Goal: Information Seeking & Learning: Compare options

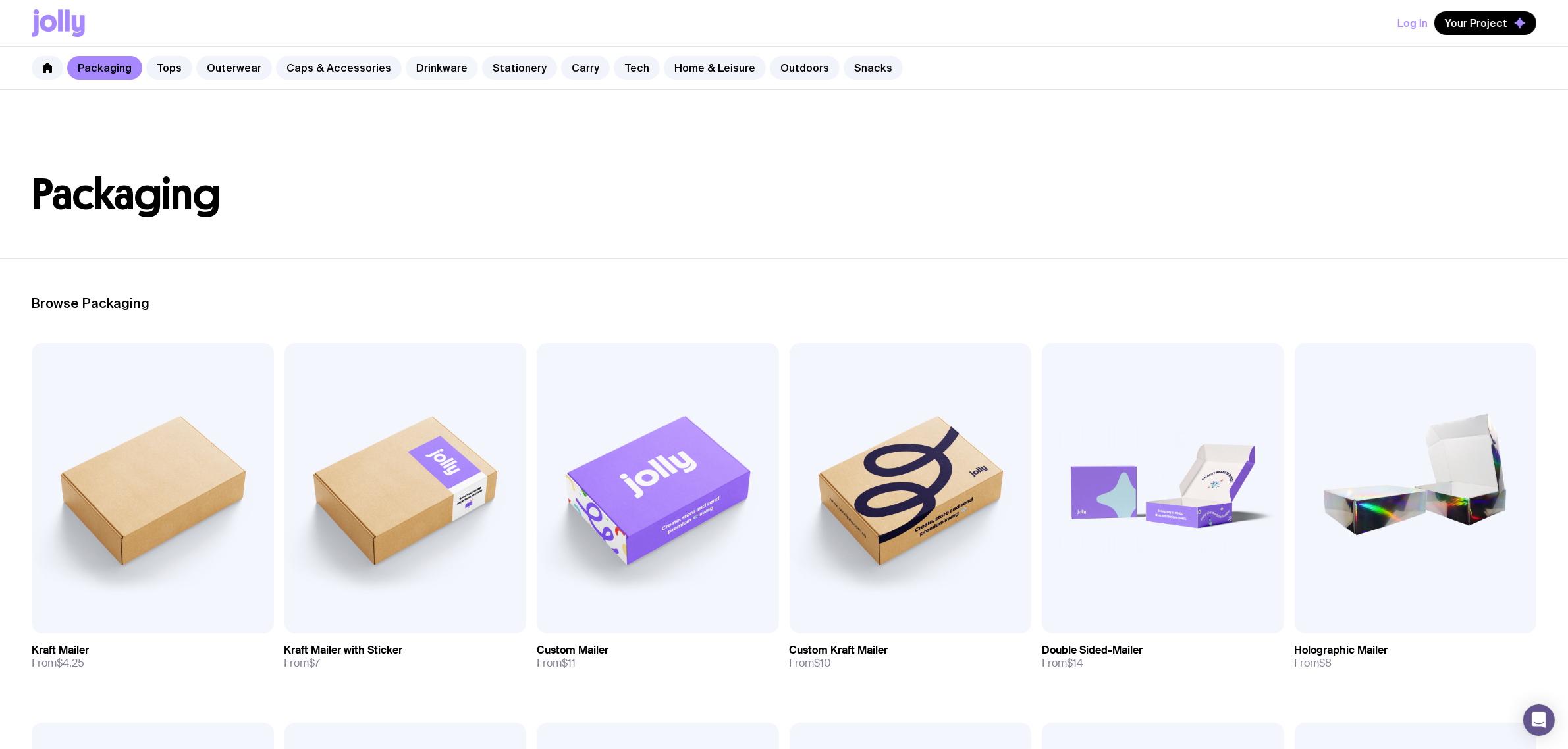
click at [409, 70] on link "Drinkware" at bounding box center [442, 68] width 73 height 23
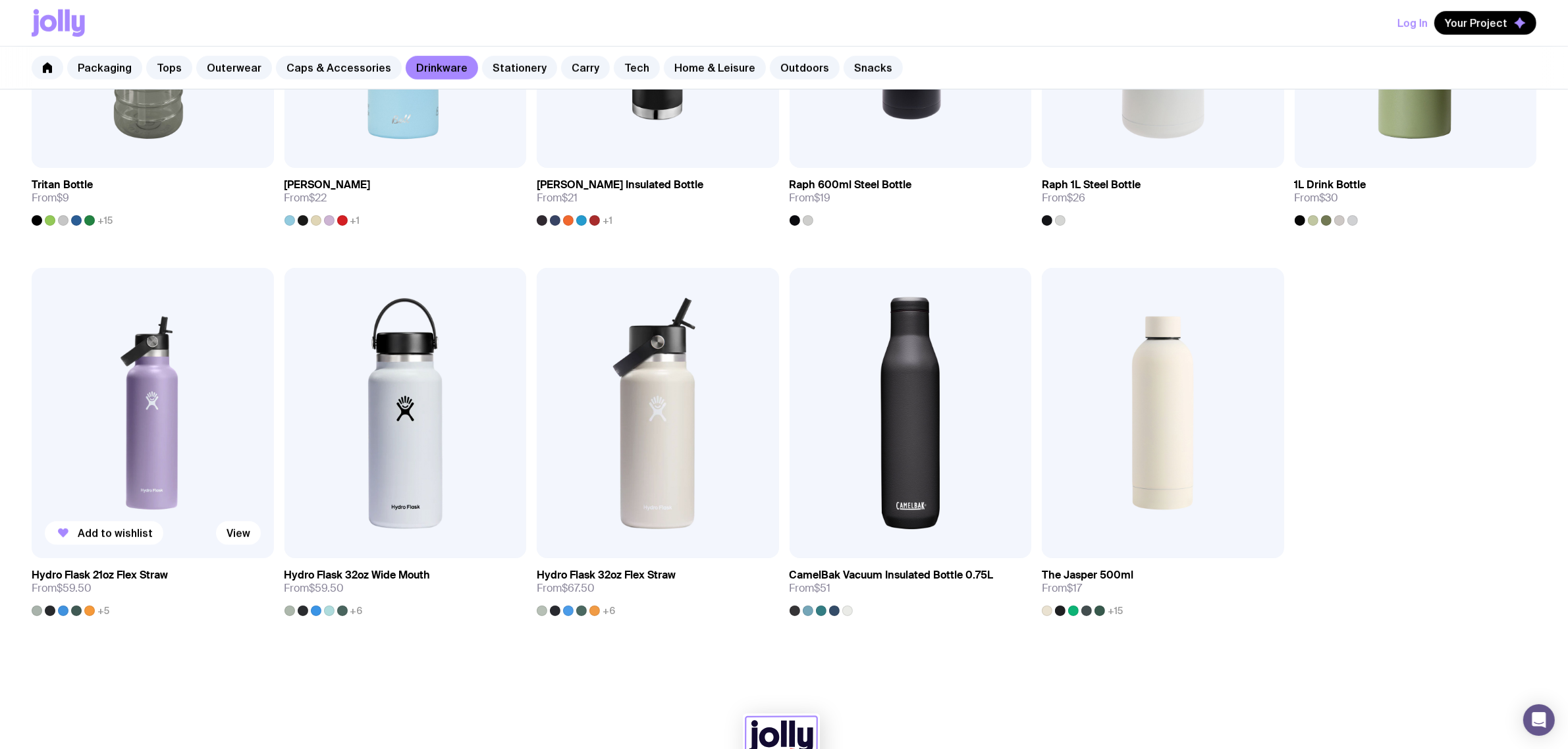
scroll to position [1151, 0]
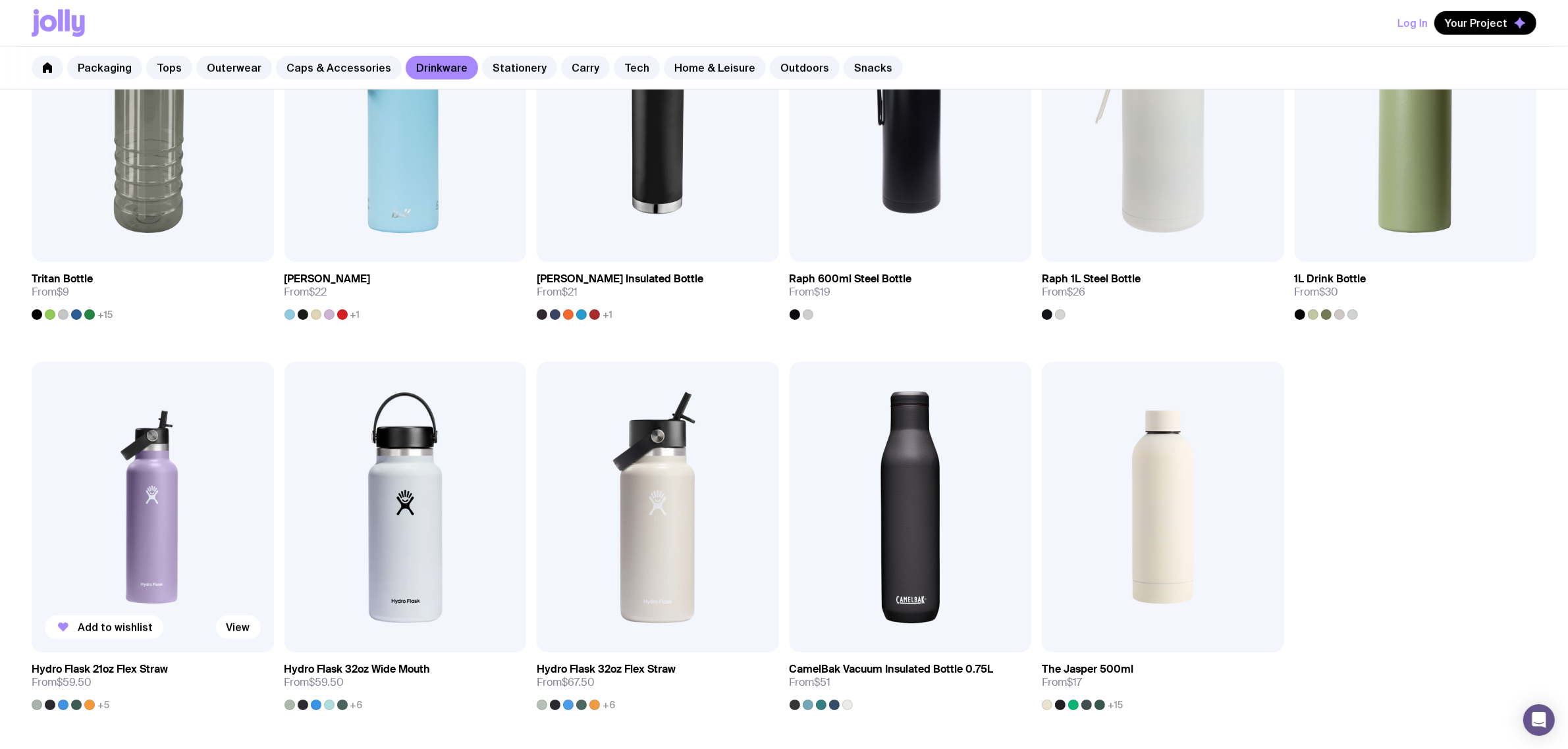
click at [147, 472] on img at bounding box center [153, 507] width 242 height 290
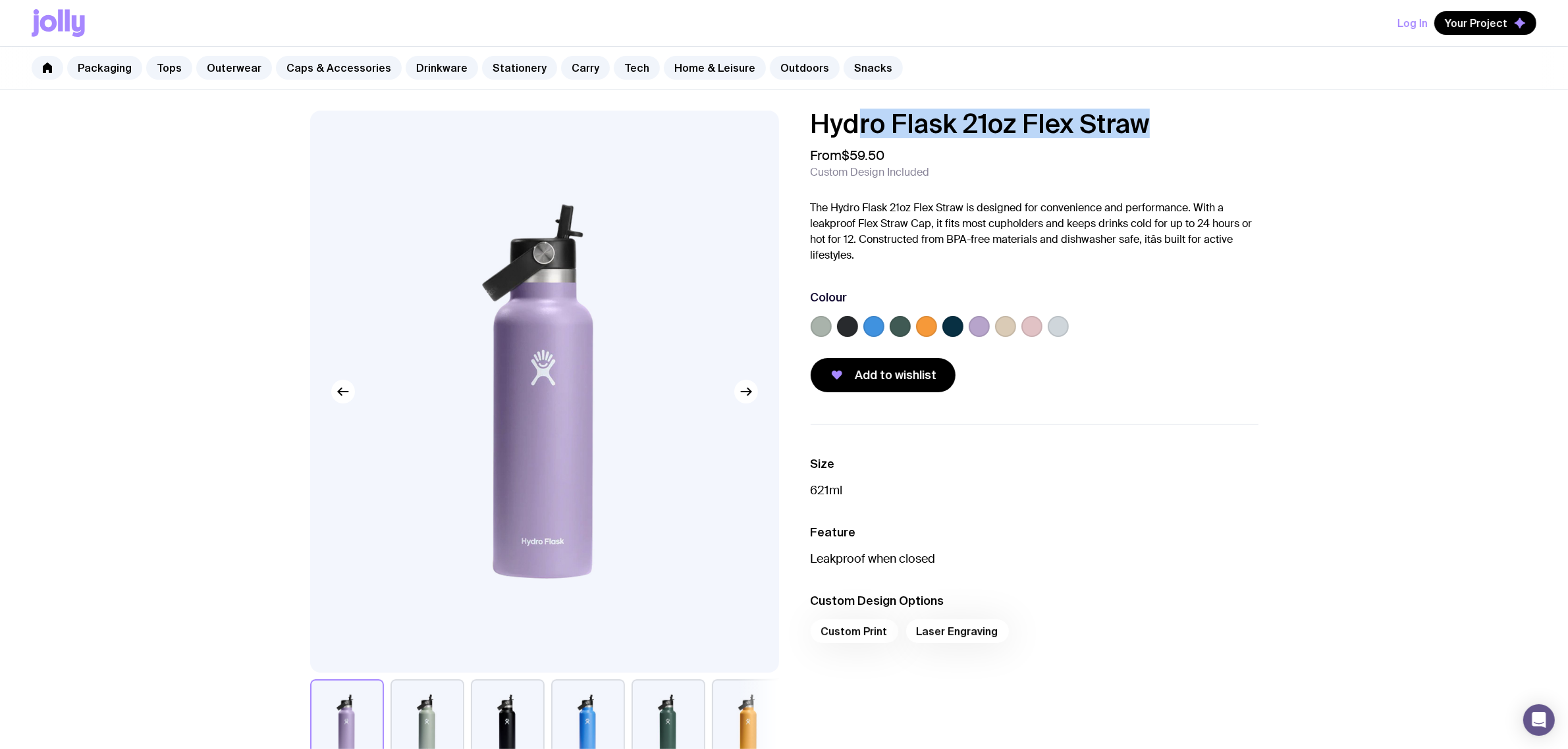
drag, startPoint x: 1167, startPoint y: 117, endPoint x: 833, endPoint y: 123, distance: 334.1
click at [838, 123] on h1 "Hydro Flask 21oz Flex Straw" at bounding box center [1034, 124] width 447 height 26
click at [1258, 112] on div "Hydro Flask 21oz Flex Straw From $59.50 Custom Design Included The Hydro Flask …" at bounding box center [784, 441] width 1011 height 661
drag, startPoint x: 1199, startPoint y: 143, endPoint x: 769, endPoint y: 134, distance: 430.1
click at [769, 134] on div "Hydro Flask 21oz Flex Straw From $59.50 Custom Design Included The Hydro Flask …" at bounding box center [784, 441] width 1011 height 661
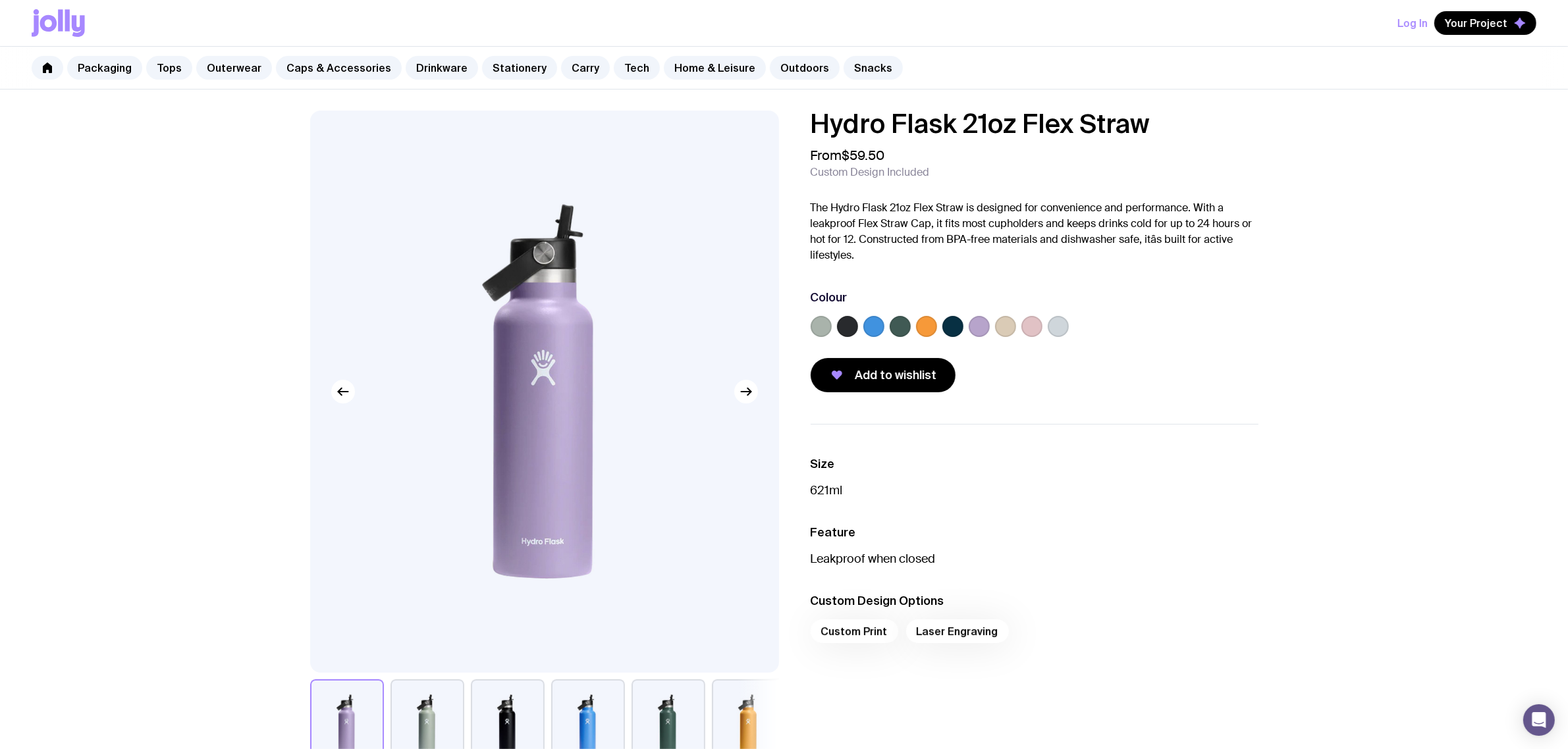
click at [957, 134] on h1 "Hydro Flask 21oz Flex Straw" at bounding box center [1034, 124] width 447 height 26
drag, startPoint x: 1113, startPoint y: 120, endPoint x: 743, endPoint y: 126, distance: 370.0
click at [756, 116] on div "Hydro Flask 21oz Flex Straw From $59.50 Custom Design Included The Hydro Flask …" at bounding box center [784, 441] width 1011 height 661
copy h1 "Hydro Flask 21oz Flex Straw"
click at [698, 73] on link "Home & Leisure" at bounding box center [714, 68] width 102 height 23
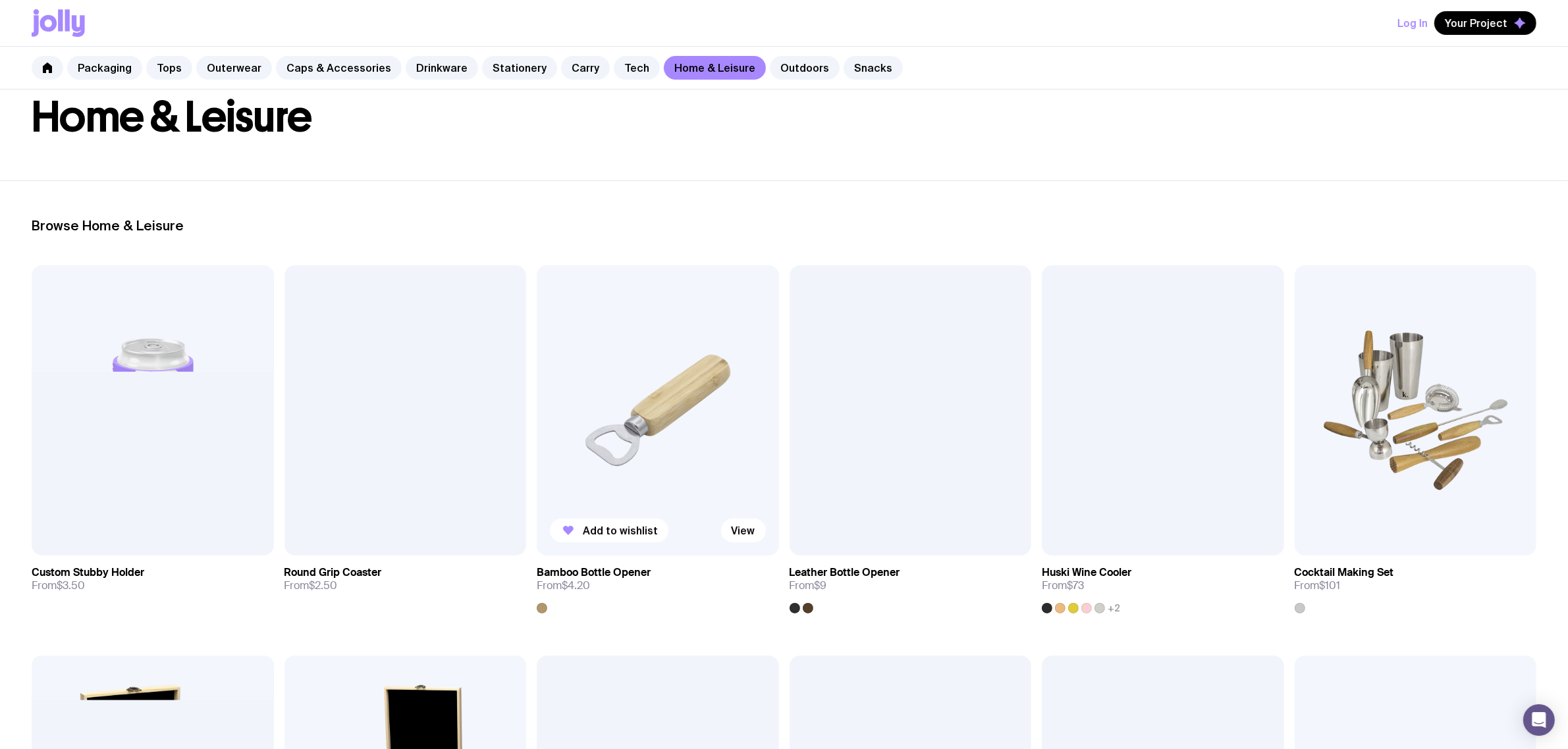
scroll to position [82, 0]
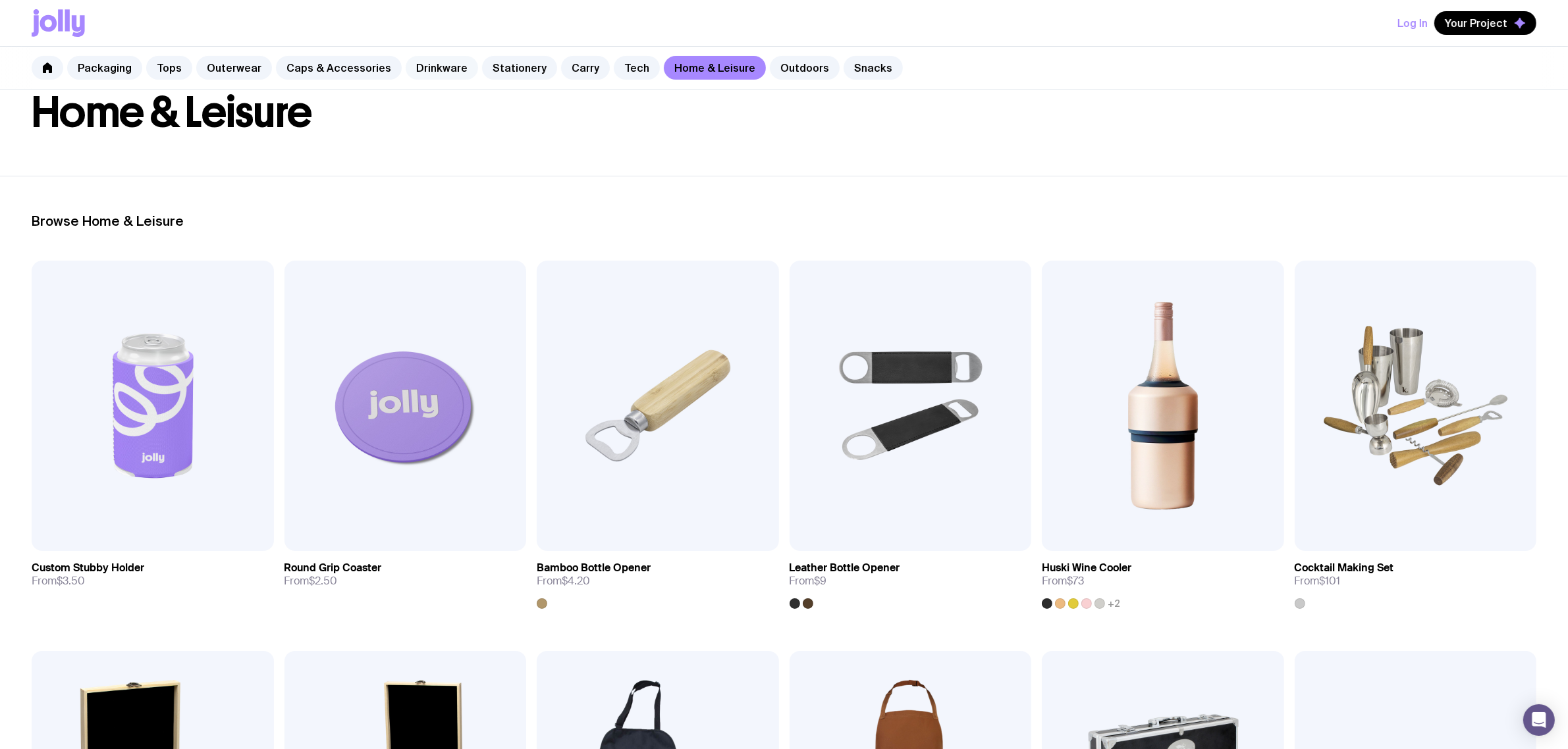
click at [428, 71] on link "Drinkware" at bounding box center [442, 68] width 73 height 23
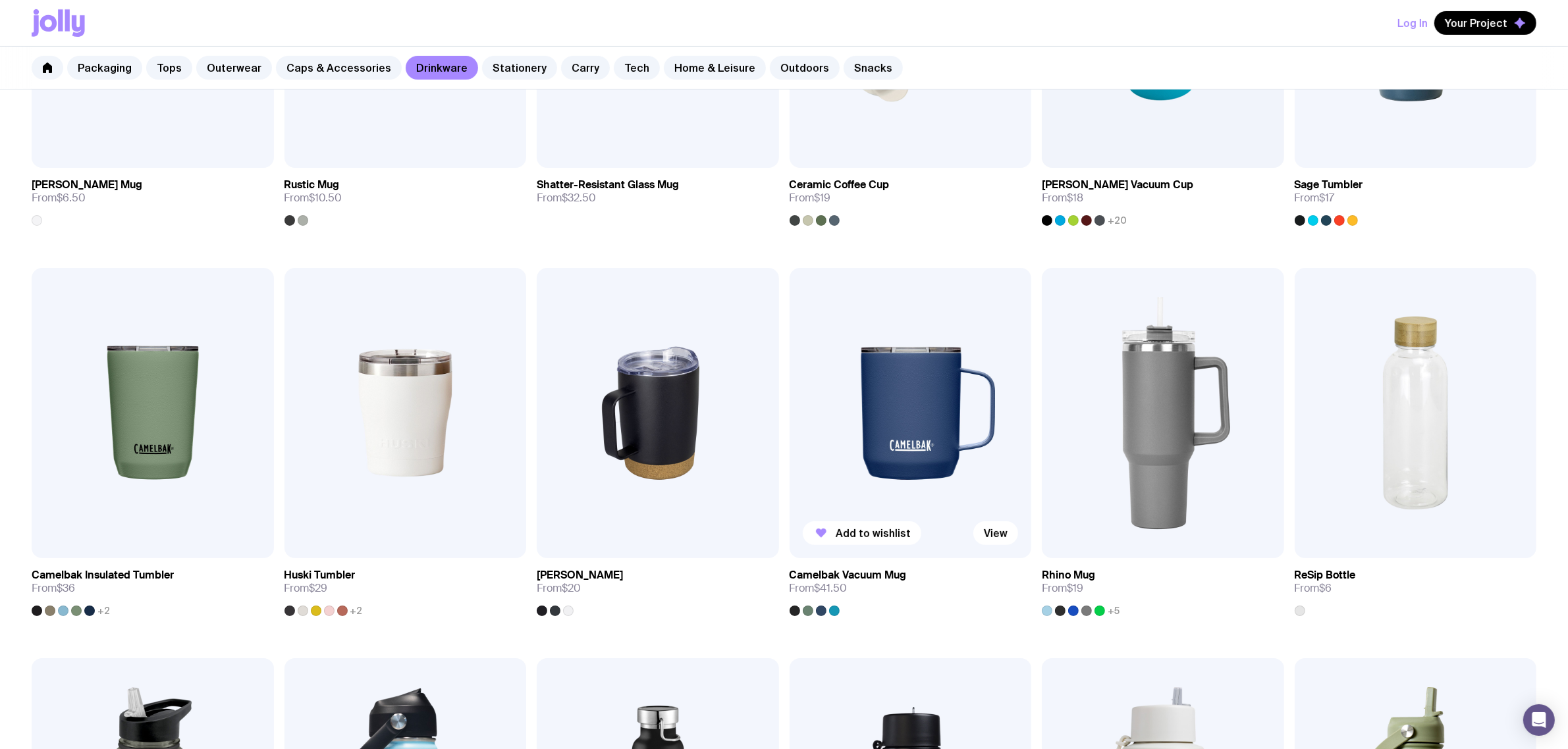
scroll to position [247, 0]
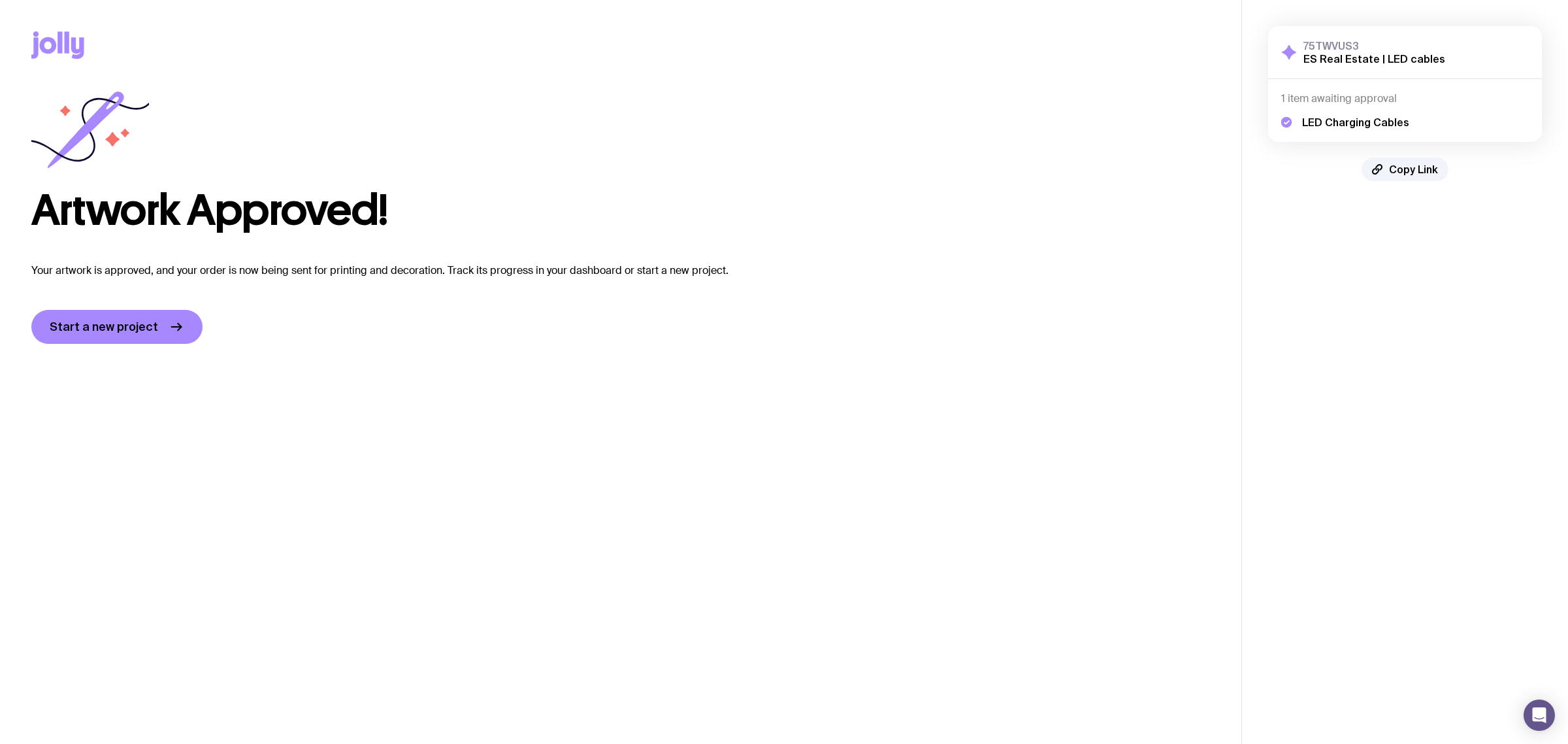
click at [1372, 123] on h5 "LED Charging Cables" at bounding box center [1355, 123] width 107 height 13
click at [1342, 106] on div "LED Charging Cables" at bounding box center [1405, 117] width 248 height 23
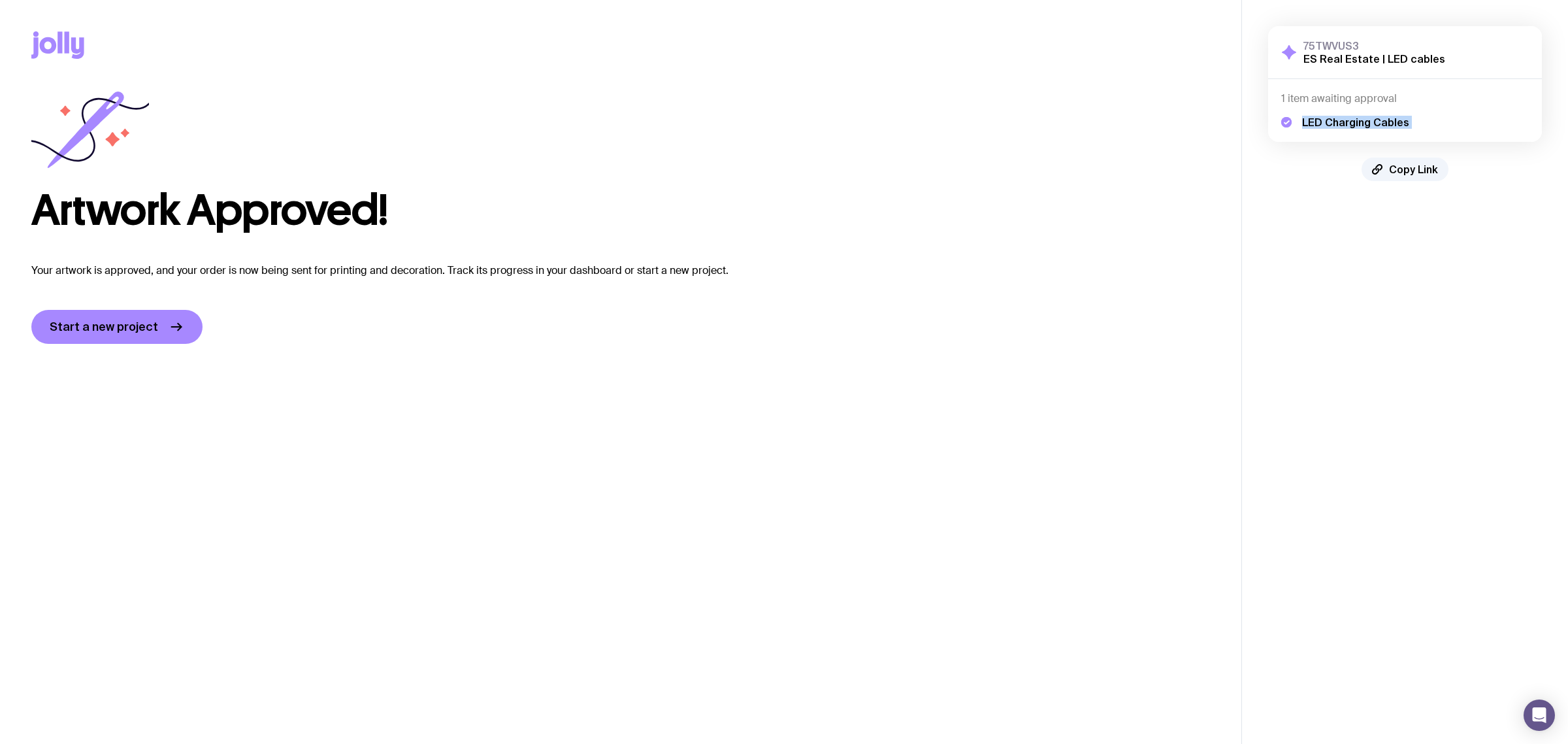
click at [1342, 106] on div "LED Charging Cables" at bounding box center [1405, 117] width 248 height 23
click at [724, 142] on div "Artwork Approved!" at bounding box center [620, 161] width 1179 height 142
click at [587, 168] on div "Artwork Approved!" at bounding box center [620, 161] width 1179 height 142
click at [1083, 73] on div "Copy Link" at bounding box center [620, 45] width 1179 height 90
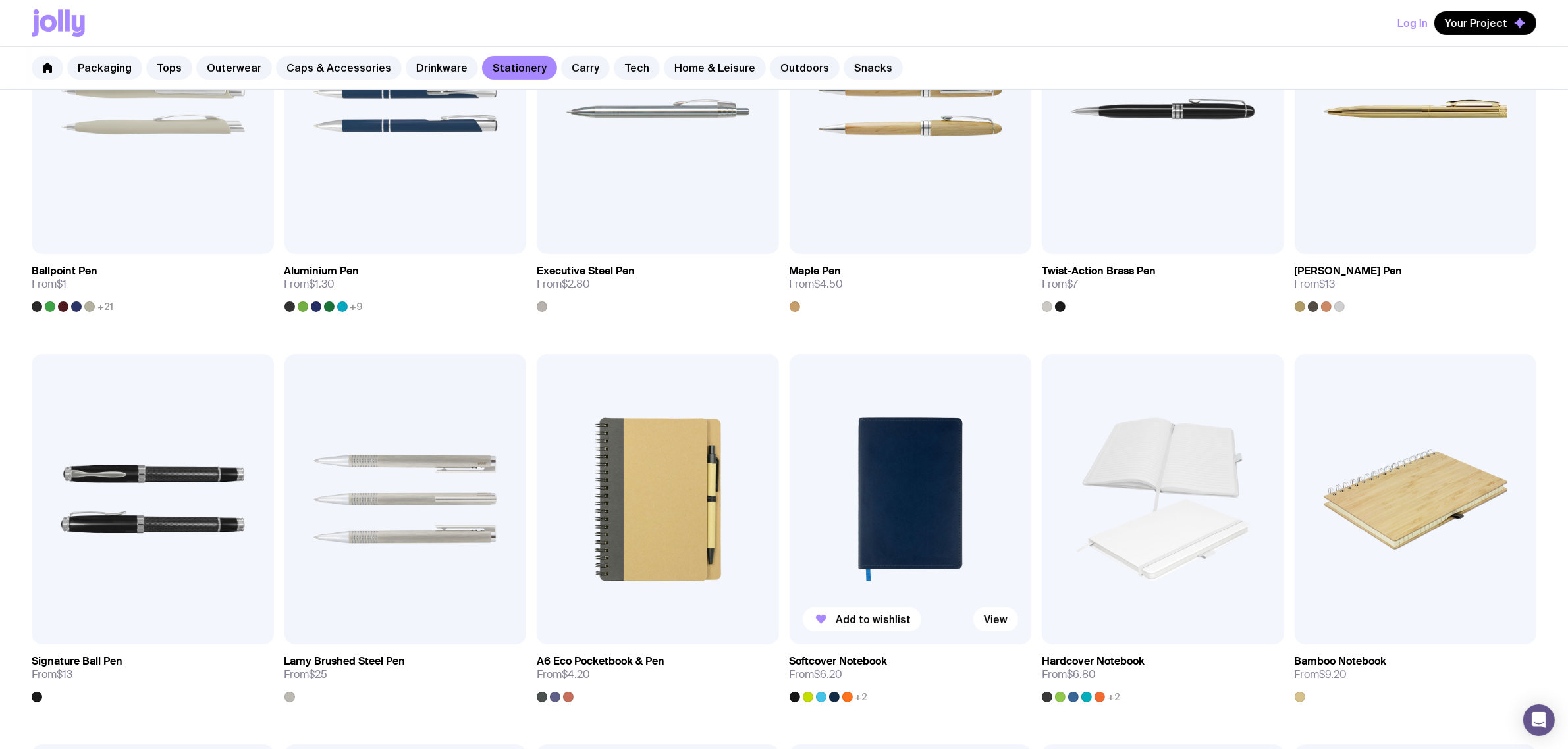
scroll to position [247, 0]
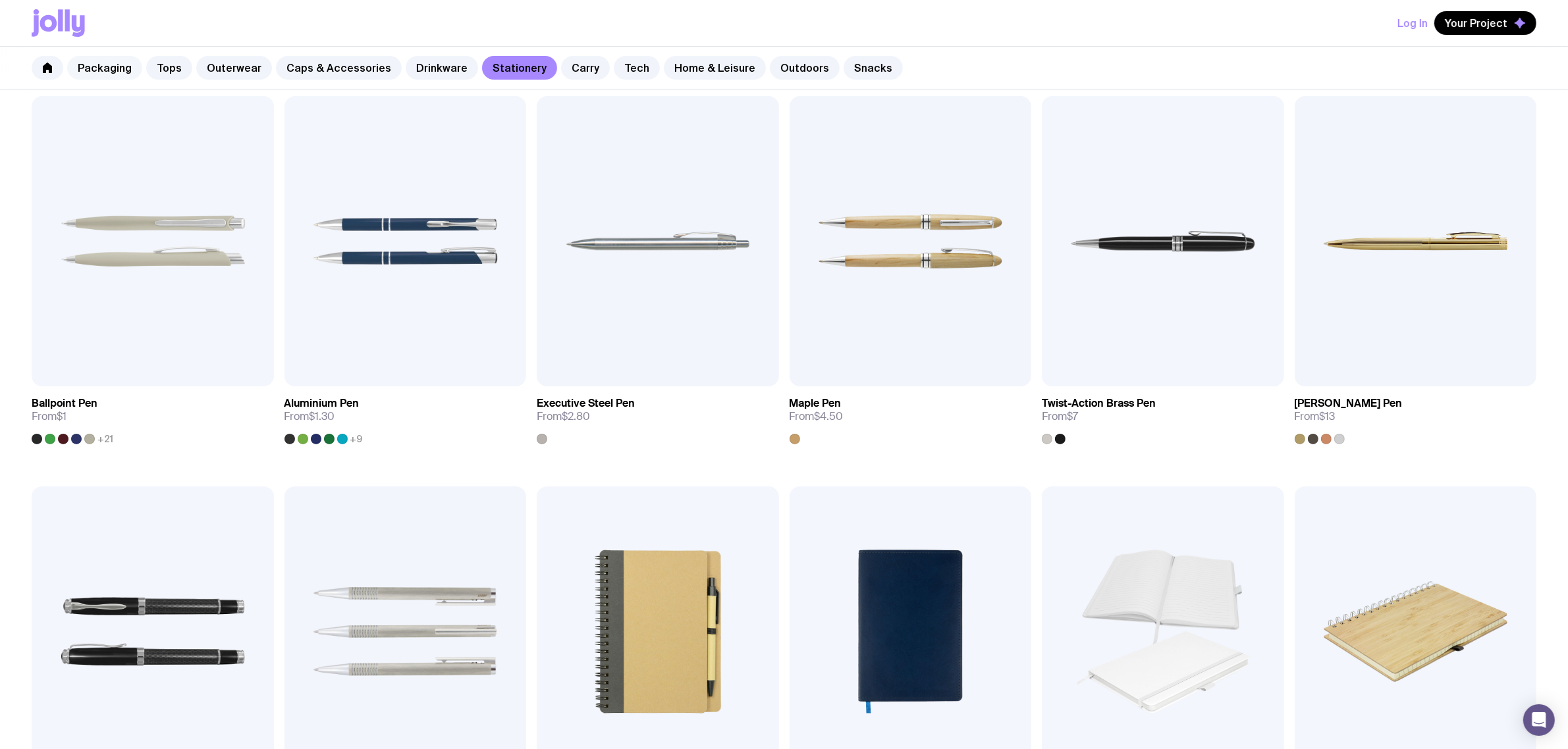
click at [113, 73] on link "Packaging" at bounding box center [104, 68] width 75 height 23
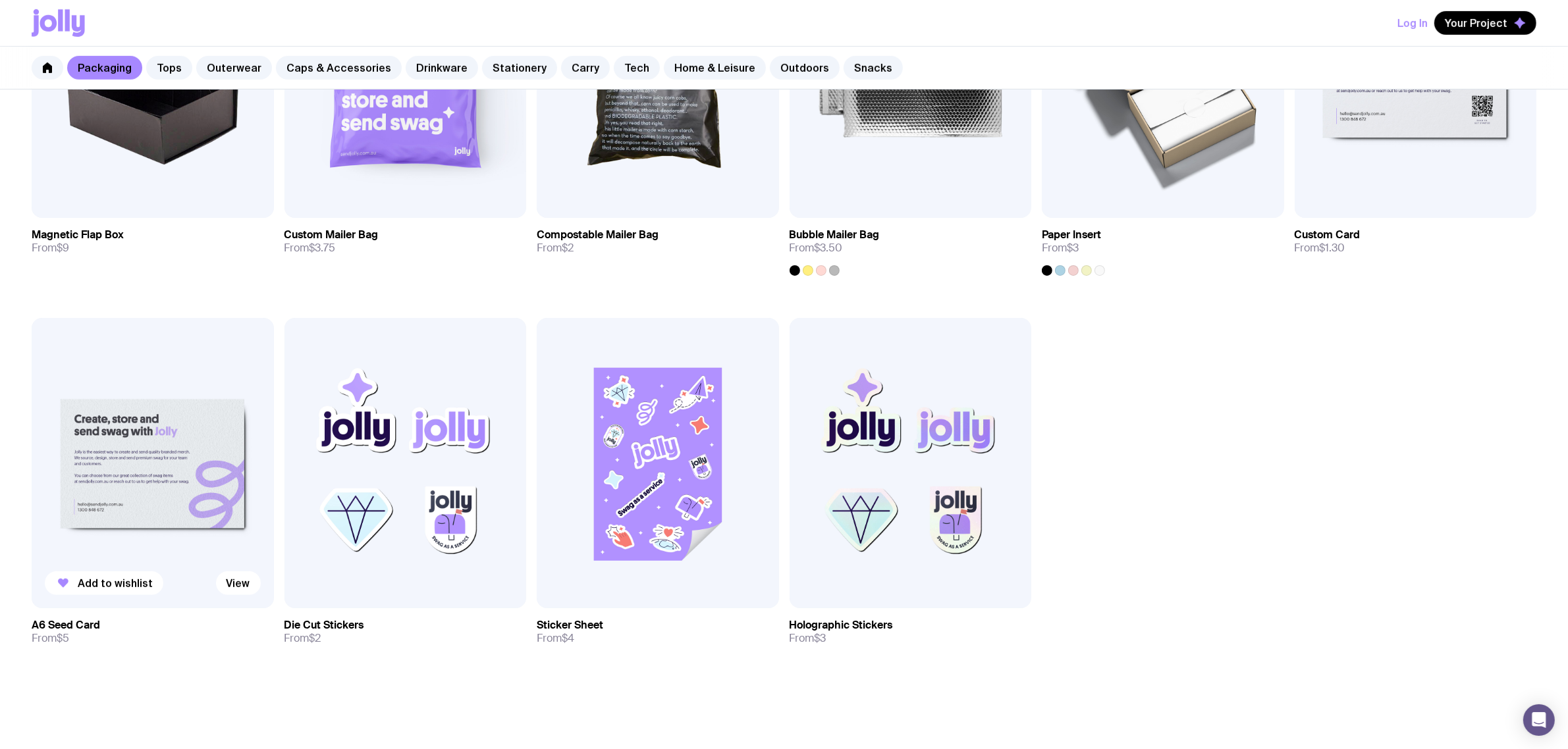
scroll to position [822, 0]
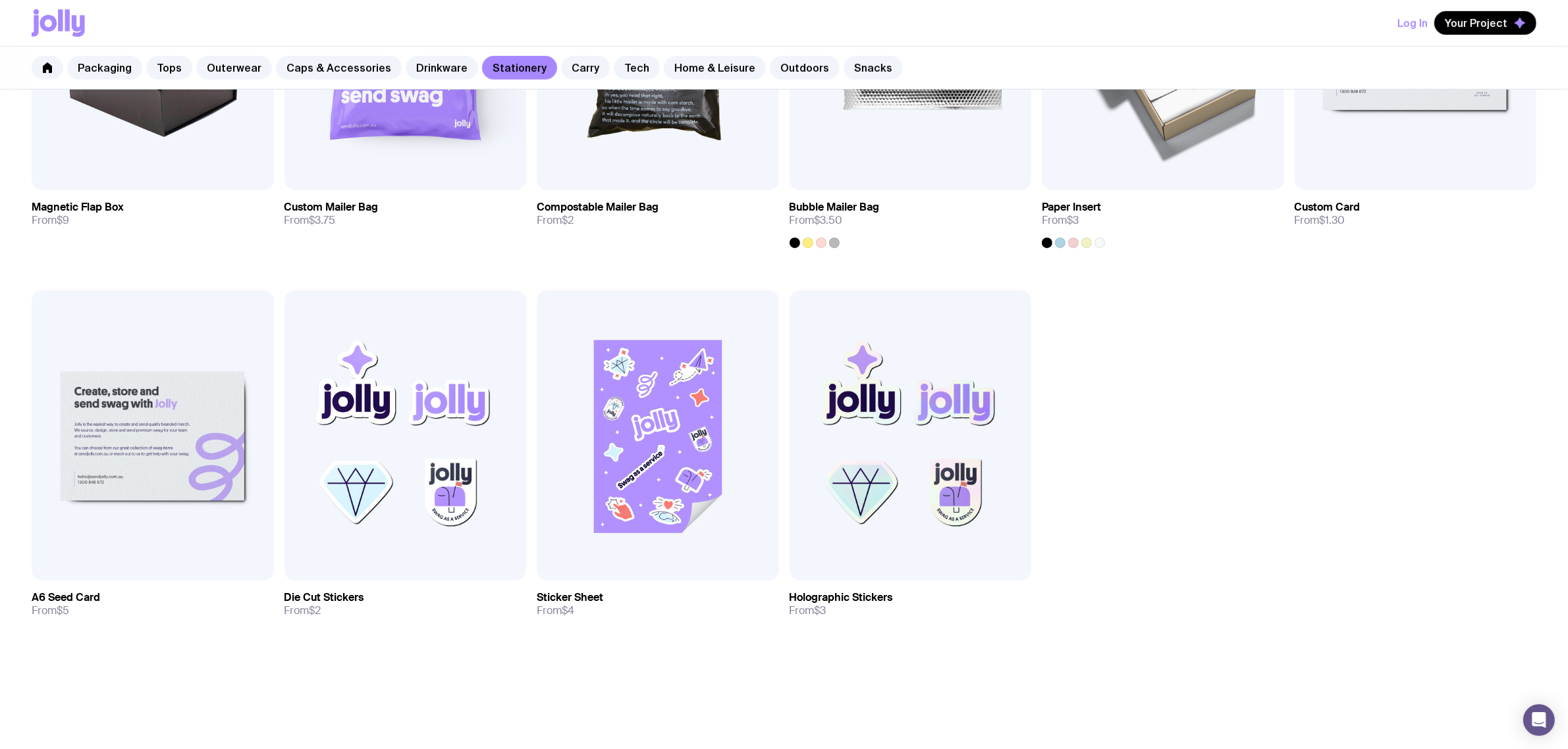
scroll to position [247, 0]
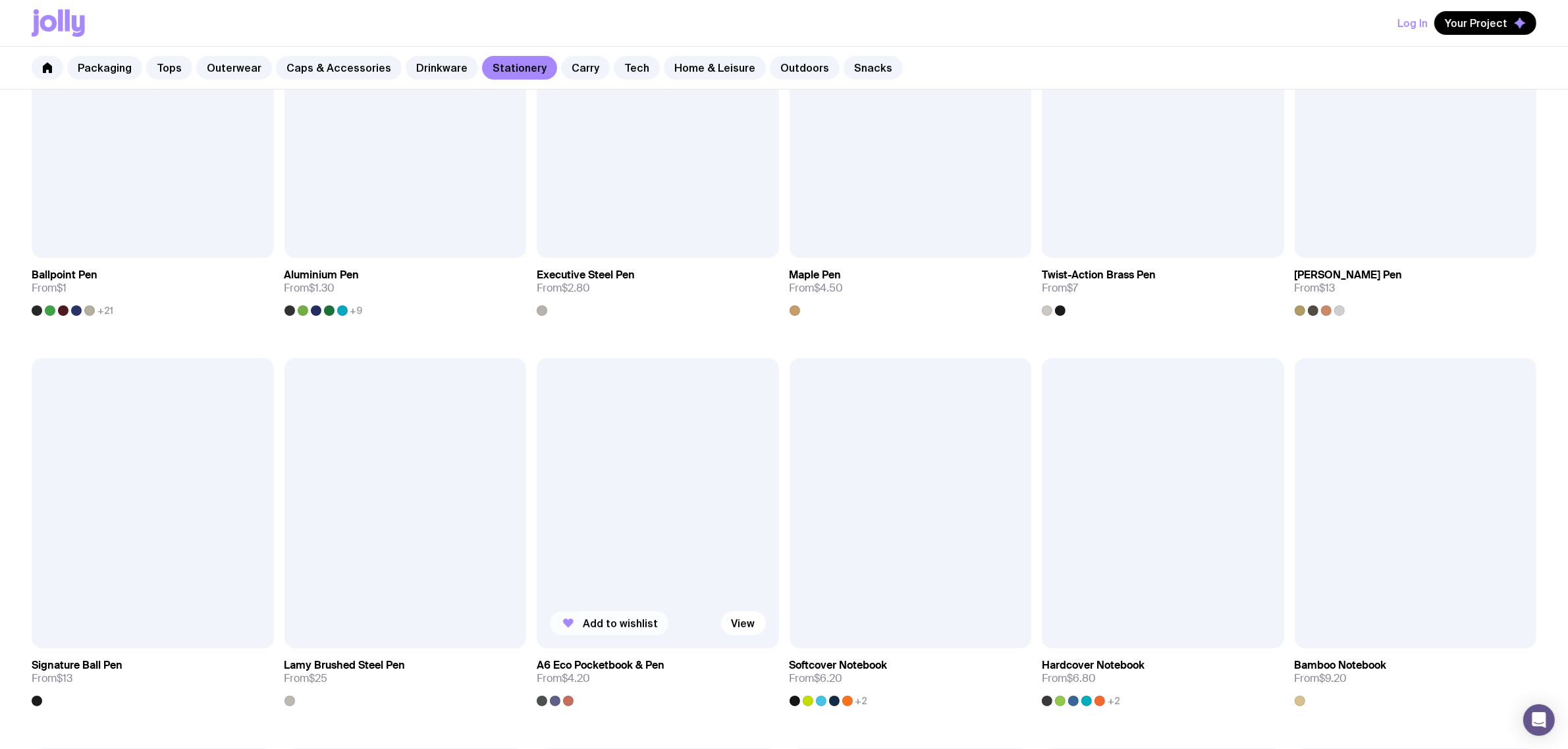
scroll to position [576, 0]
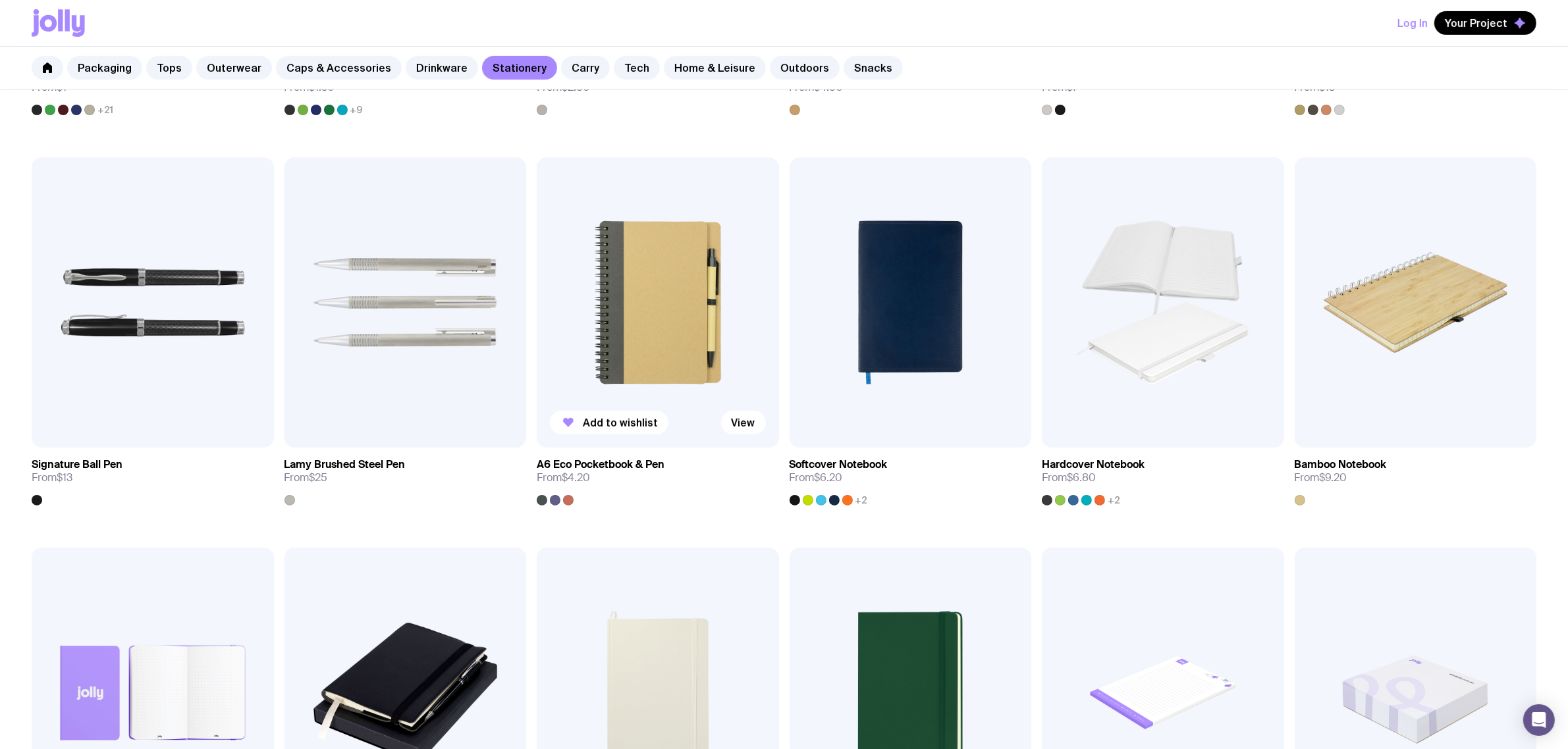
click at [659, 320] on img at bounding box center [658, 302] width 242 height 290
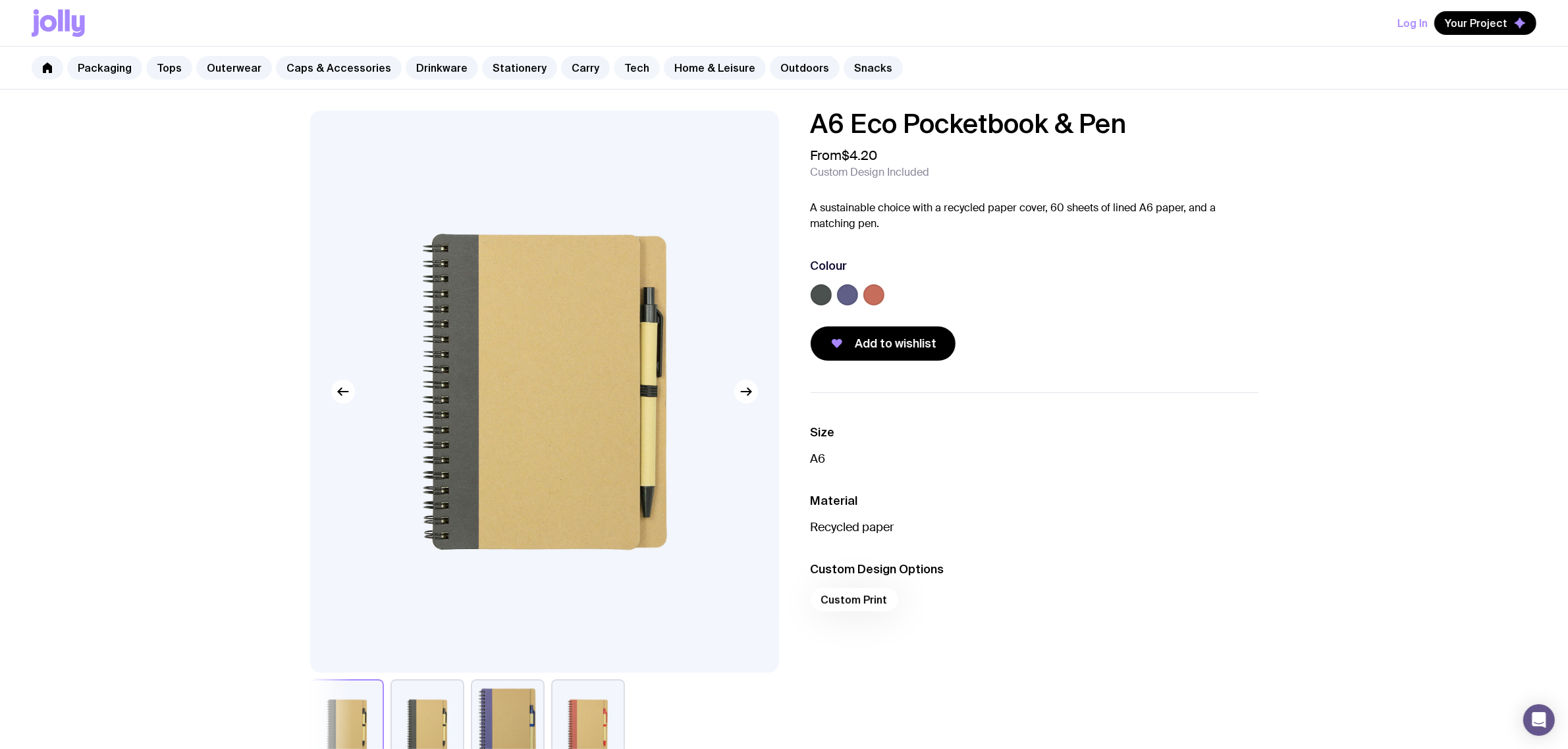
click at [622, 70] on link "Tech" at bounding box center [636, 68] width 46 height 23
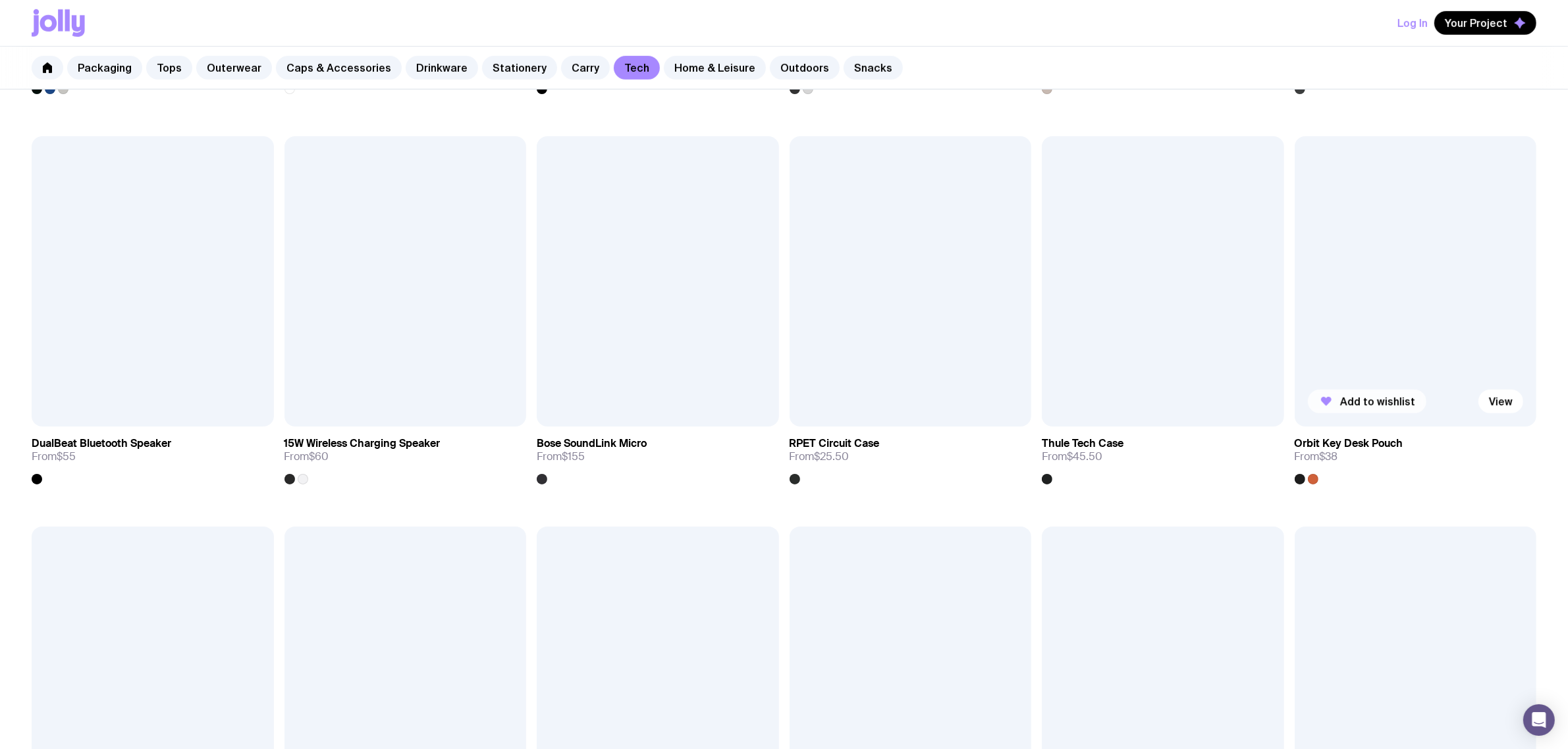
scroll to position [985, 0]
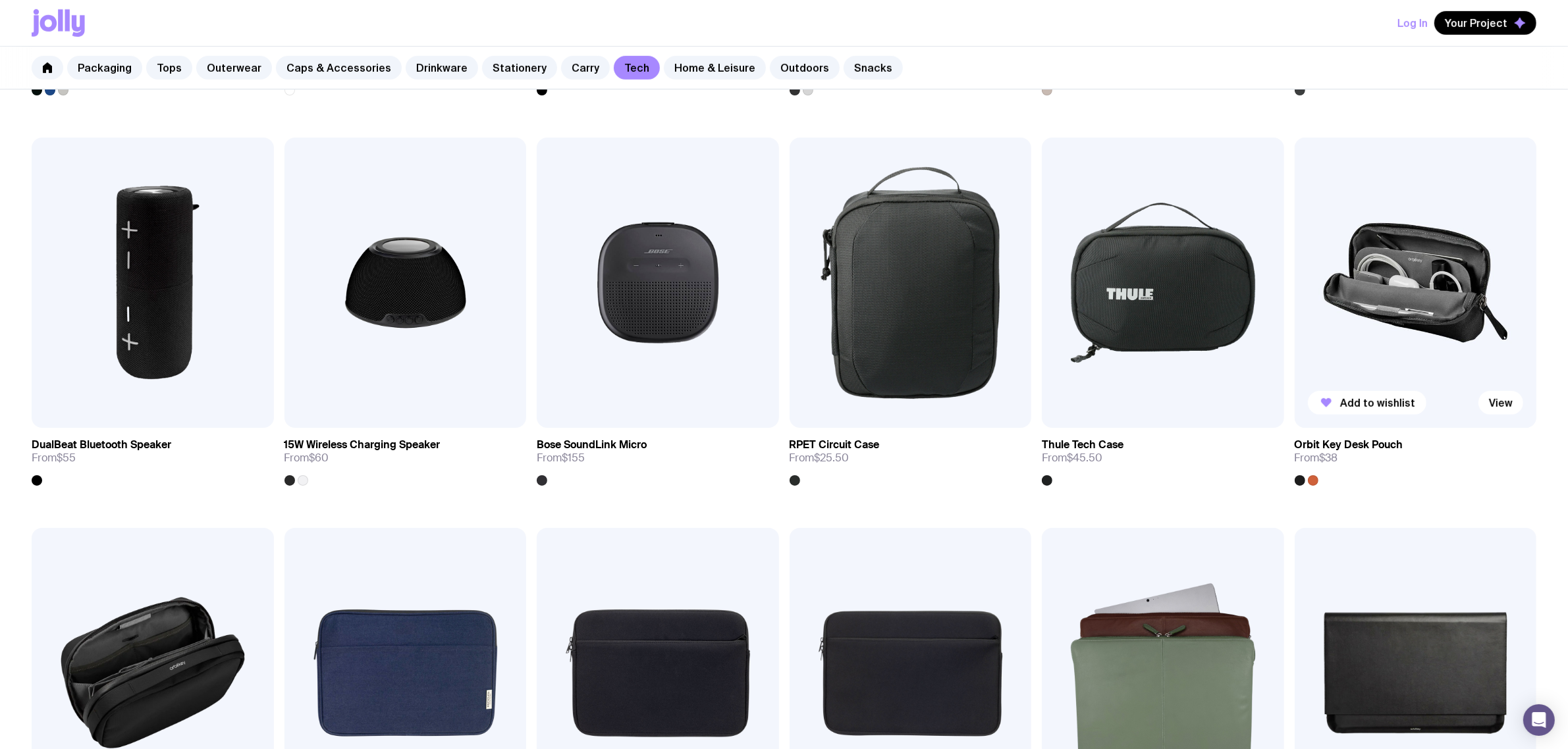
click at [1414, 292] on img at bounding box center [1416, 282] width 242 height 290
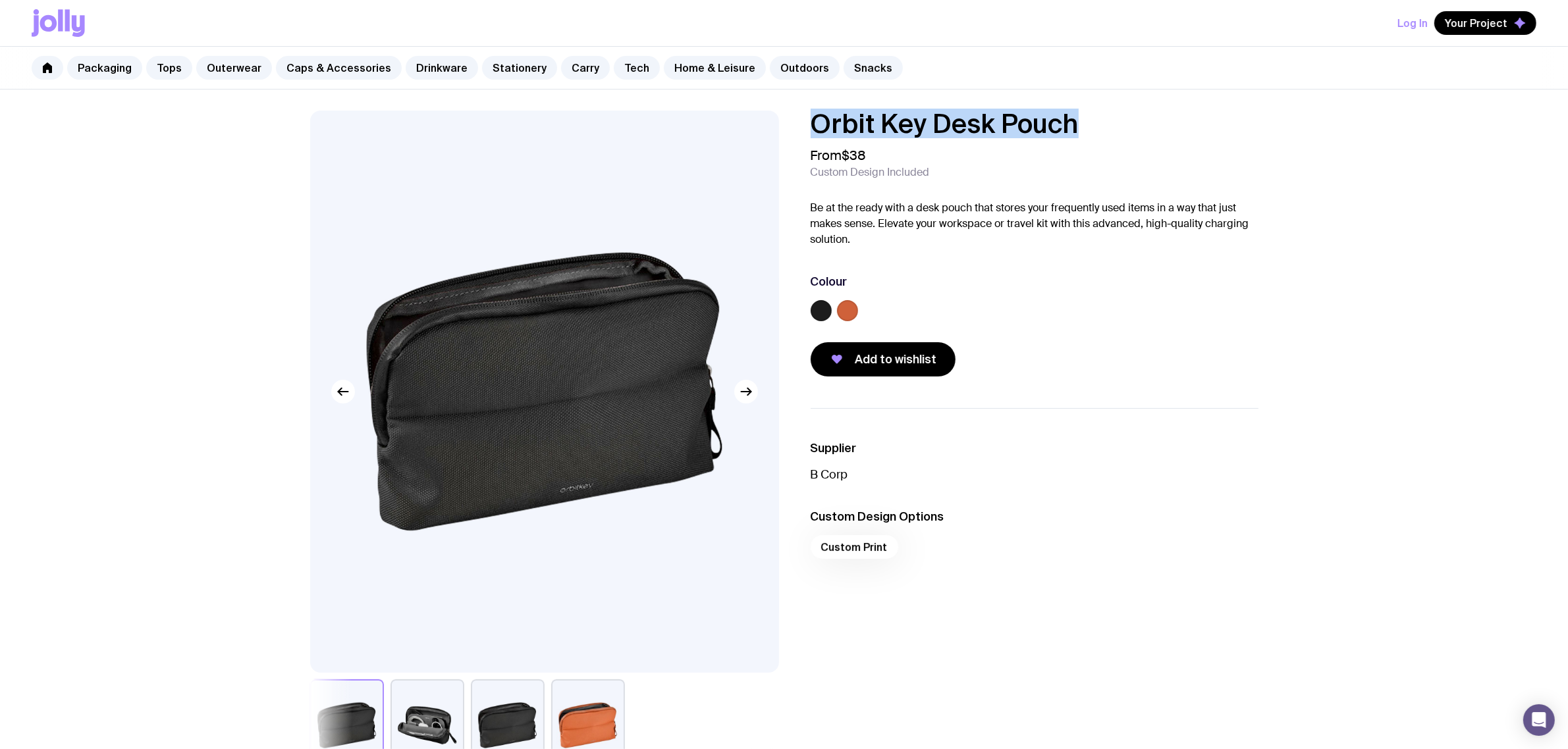
drag, startPoint x: 1084, startPoint y: 123, endPoint x: 690, endPoint y: 123, distance: 394.0
click at [680, 129] on div "Orbit Key Desk Pouch From $38 Custom Design Included Be at the ready with a des…" at bounding box center [784, 441] width 1011 height 661
copy h1 "Orbit Key Desk Pouch"
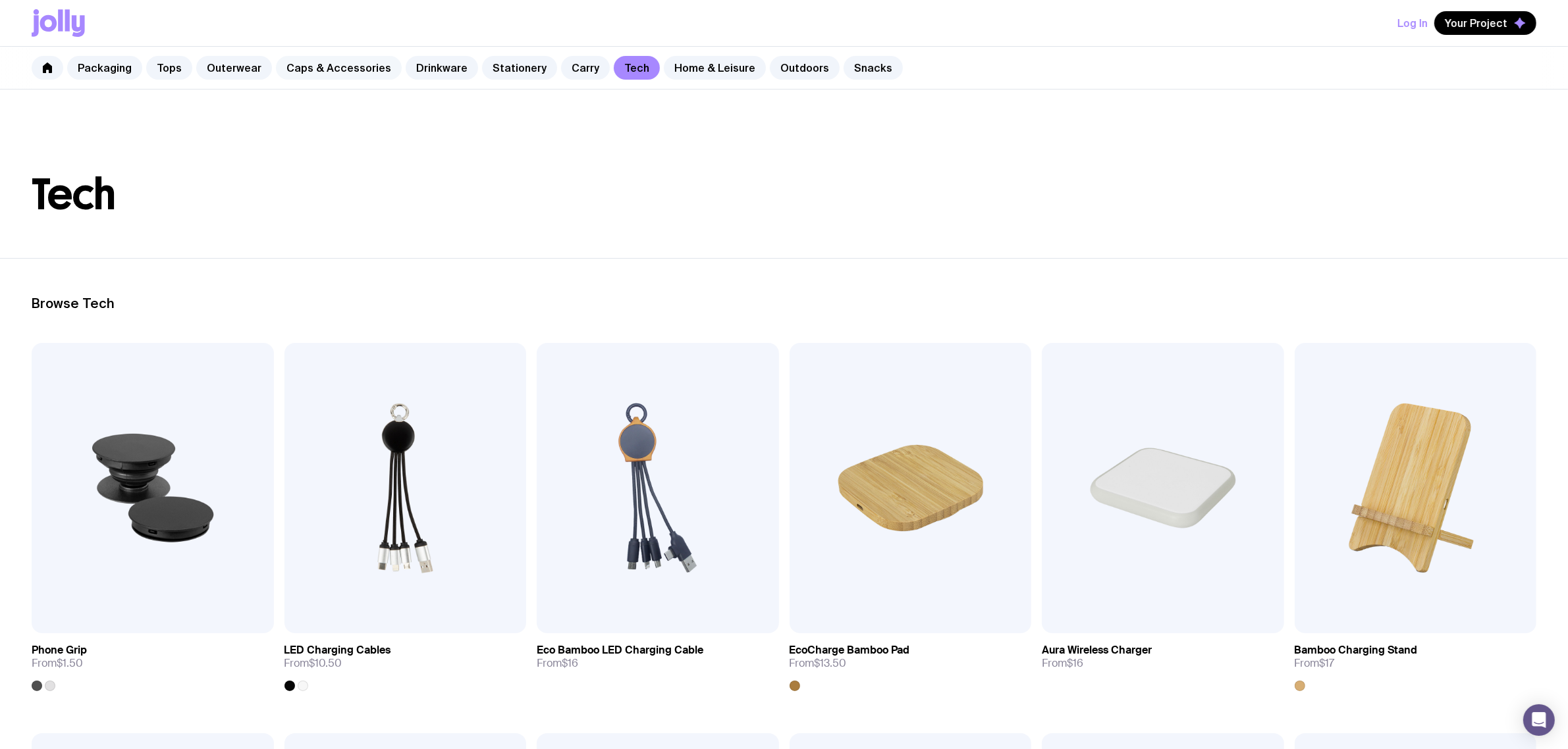
click at [312, 71] on link "Caps & Accessories" at bounding box center [338, 68] width 126 height 23
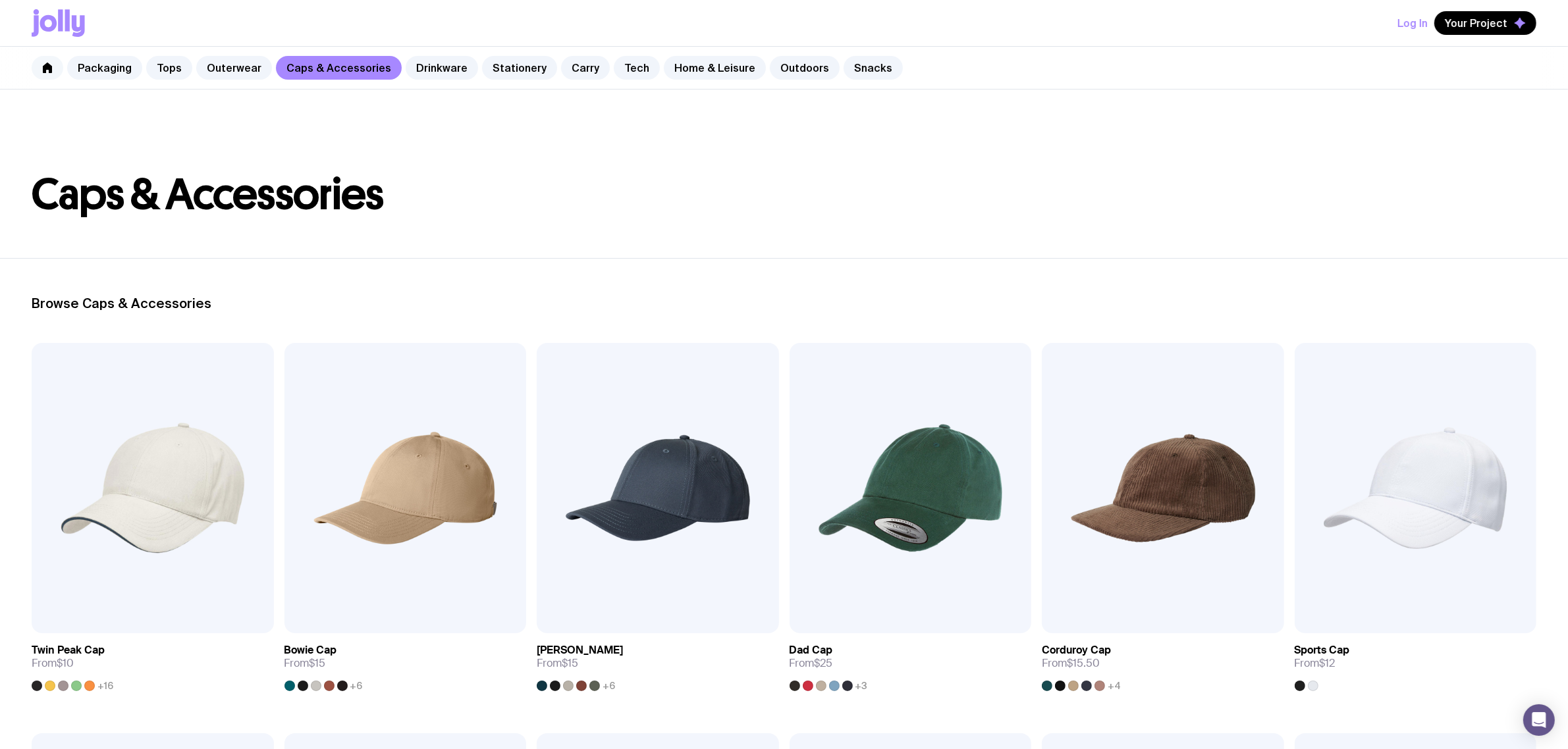
click at [46, 67] on icon at bounding box center [47, 68] width 10 height 10
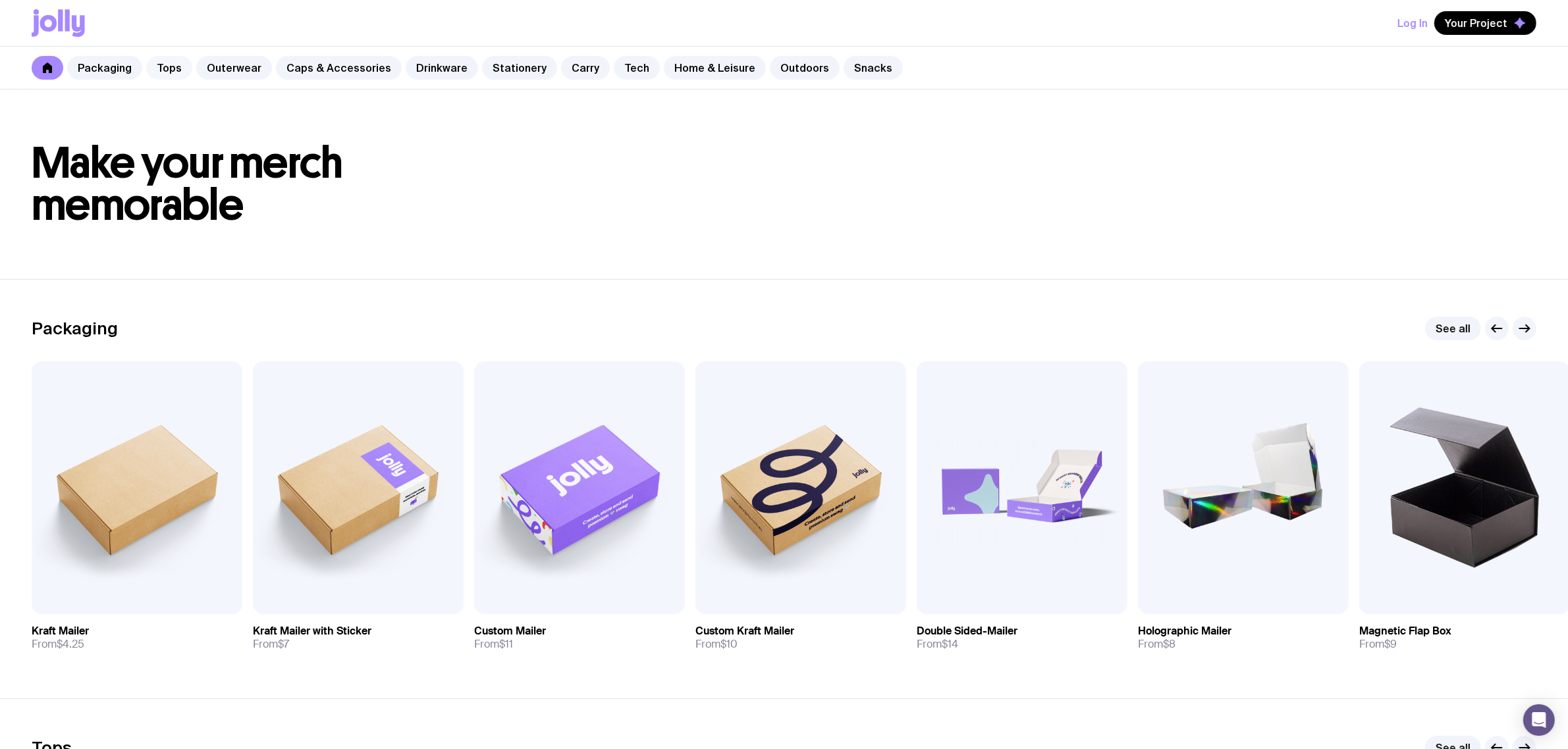
click at [171, 67] on link "Tops" at bounding box center [169, 68] width 46 height 23
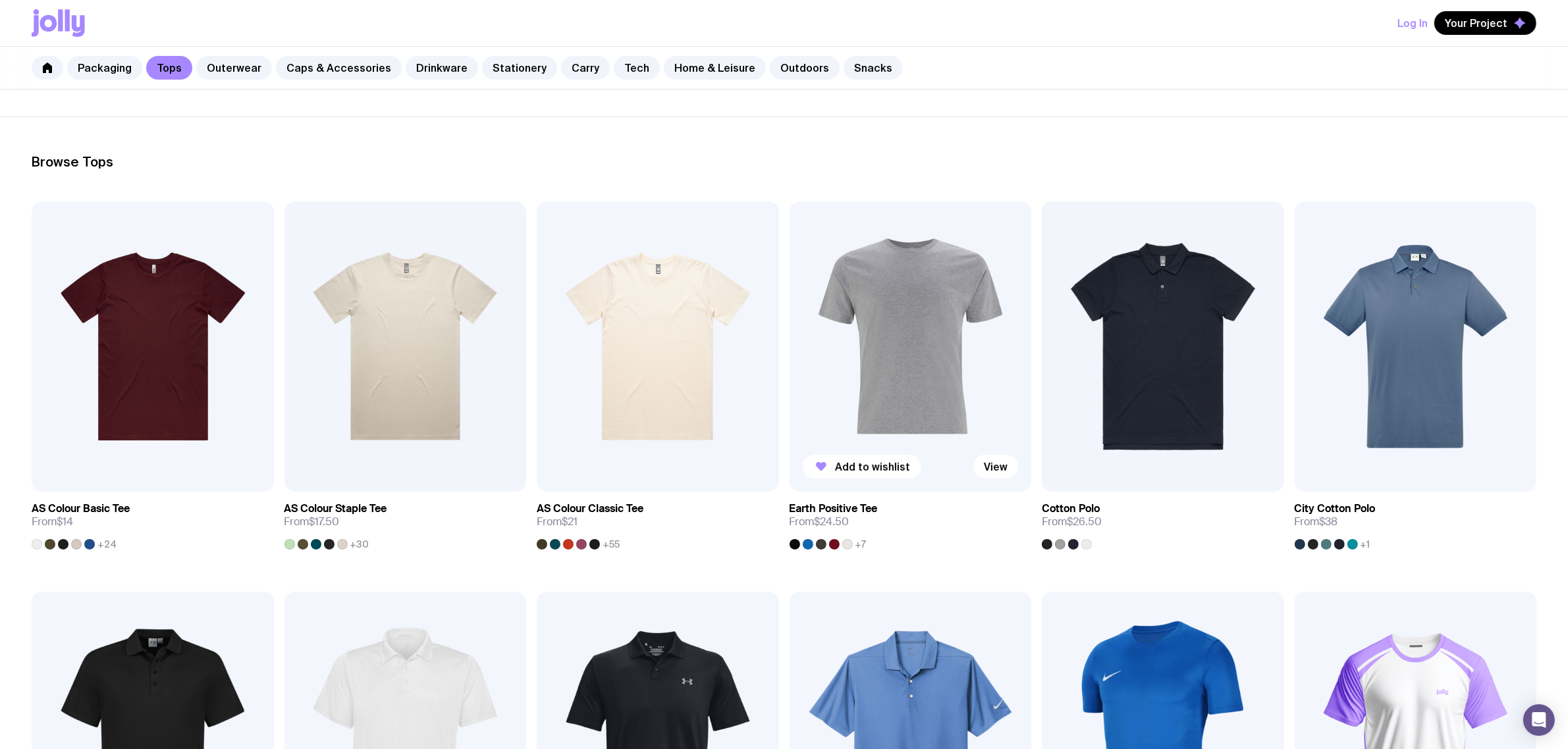
scroll to position [164, 0]
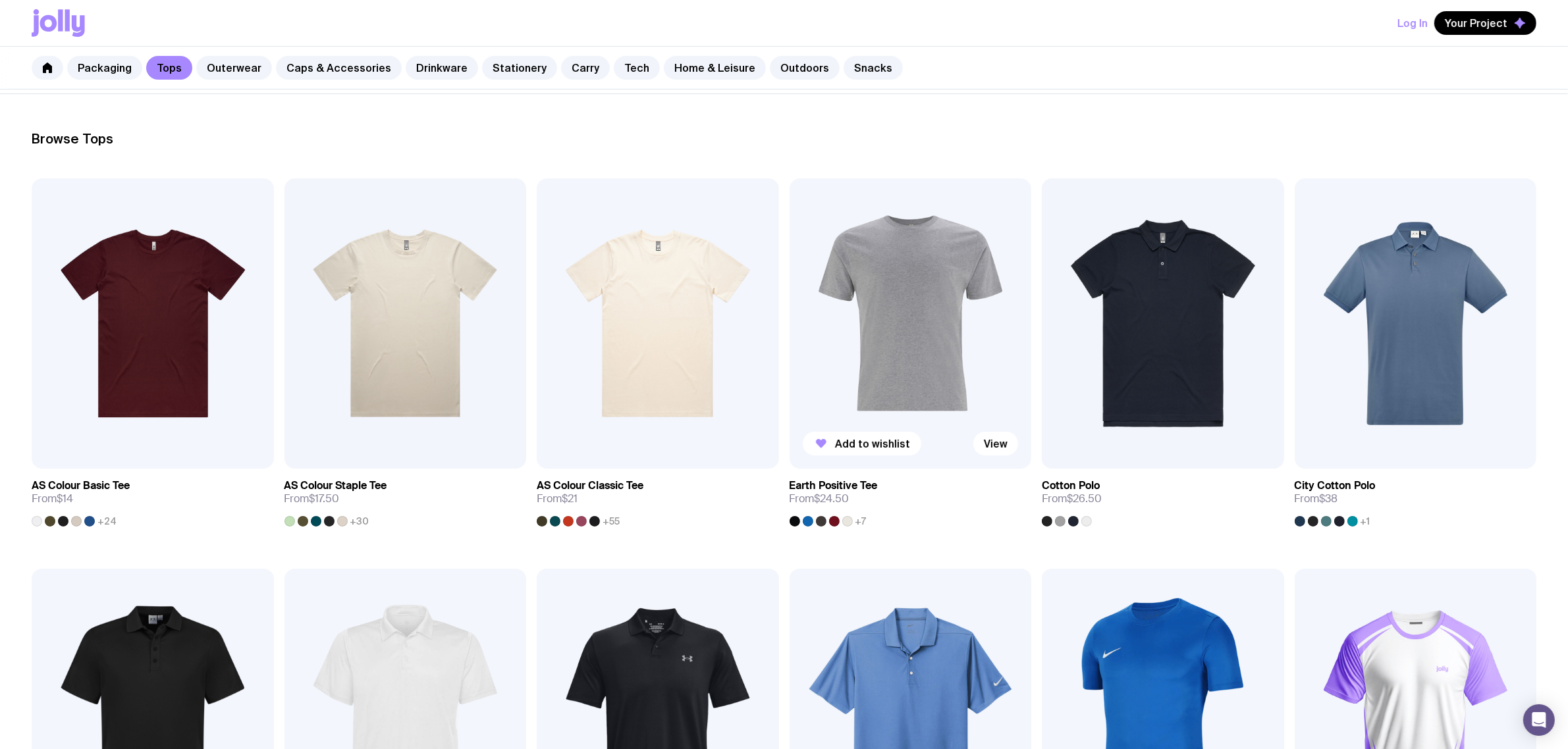
click at [861, 322] on img at bounding box center [910, 323] width 242 height 290
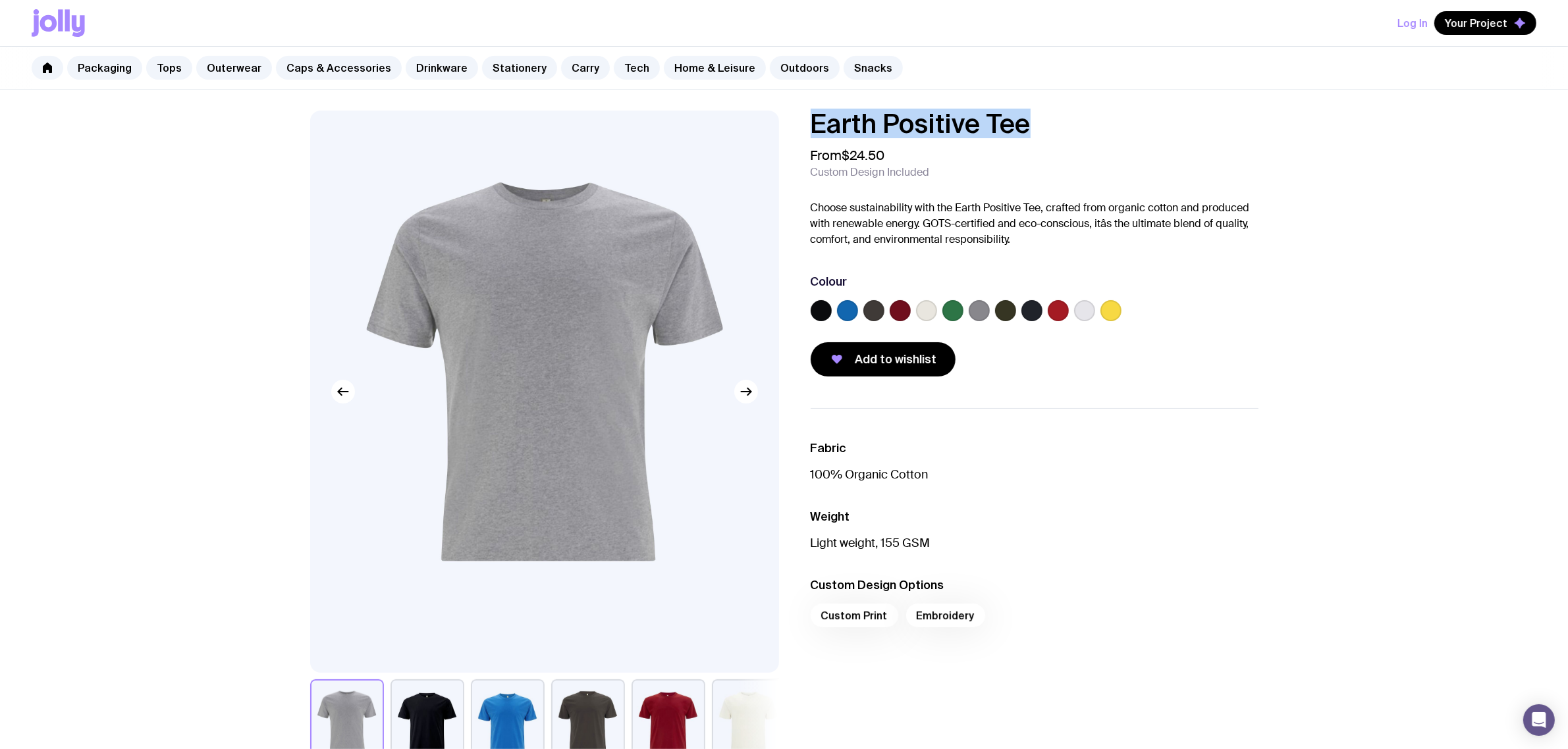
drag, startPoint x: 1045, startPoint y: 120, endPoint x: 758, endPoint y: 123, distance: 287.0
click at [759, 123] on div "Earth Positive Tee From $24.50 Custom Design Included Choose sustainability wit…" at bounding box center [784, 441] width 1011 height 661
click at [784, 69] on link "Outdoors" at bounding box center [805, 68] width 70 height 23
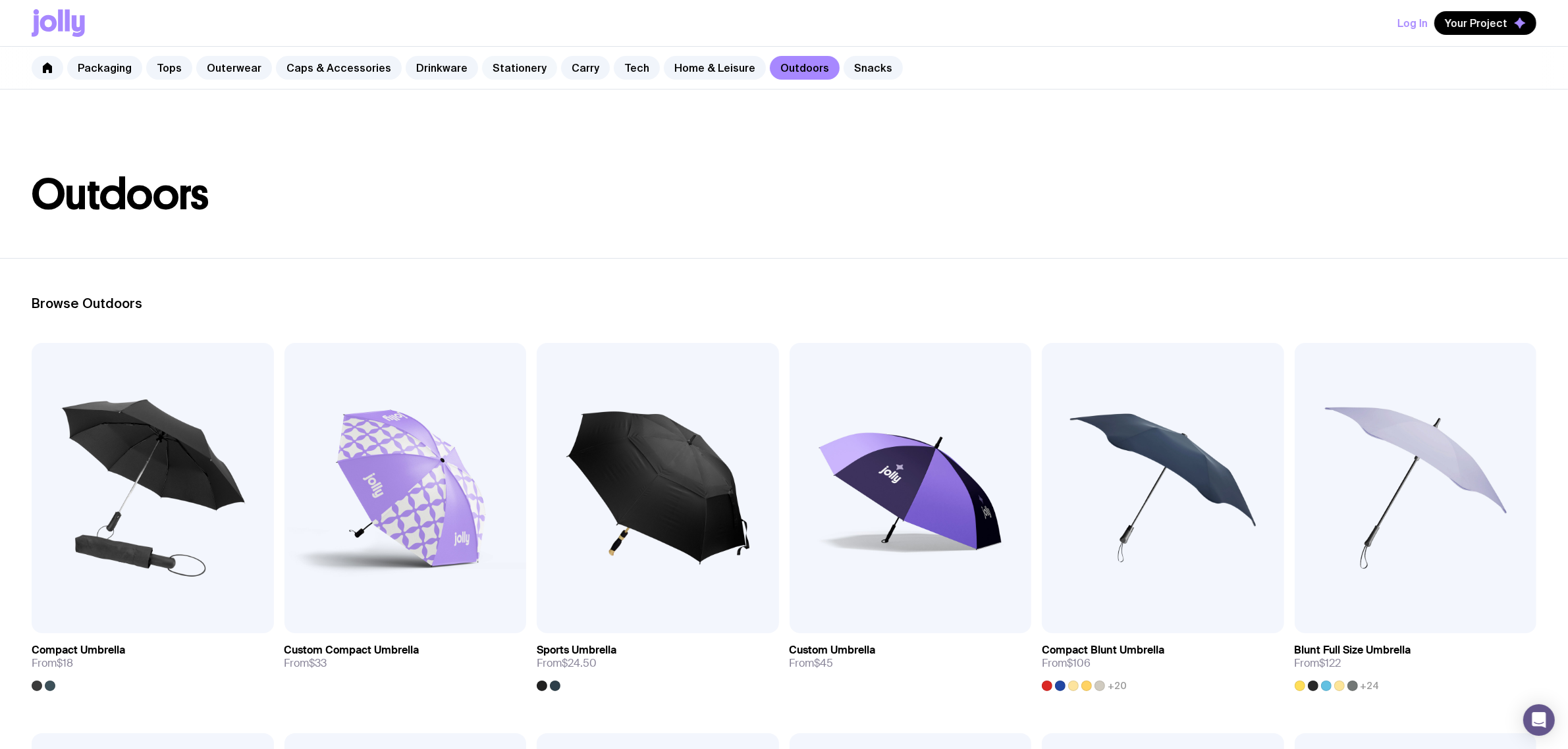
click at [497, 71] on link "Stationery" at bounding box center [519, 68] width 75 height 23
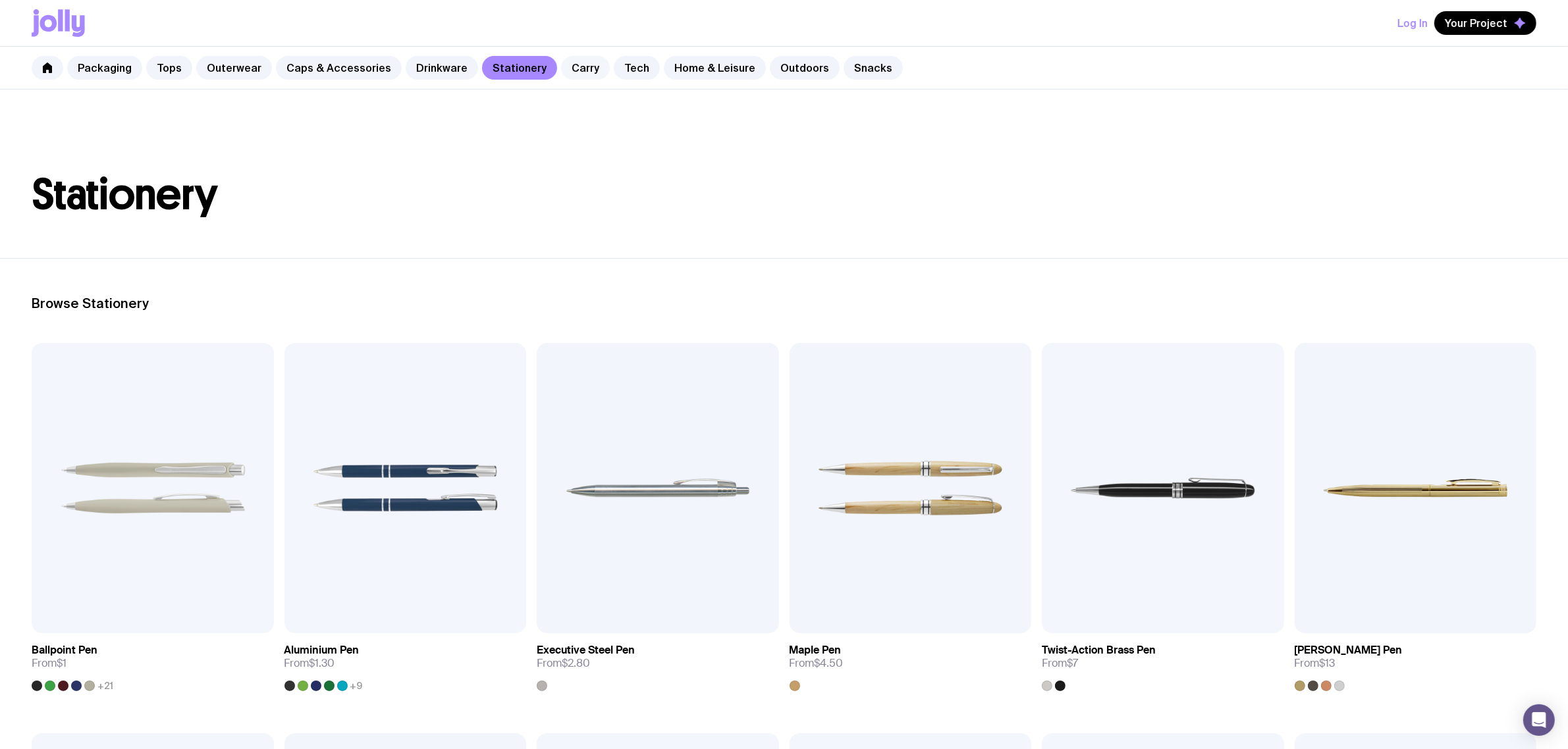
click at [561, 70] on link "Carry" at bounding box center [585, 68] width 48 height 23
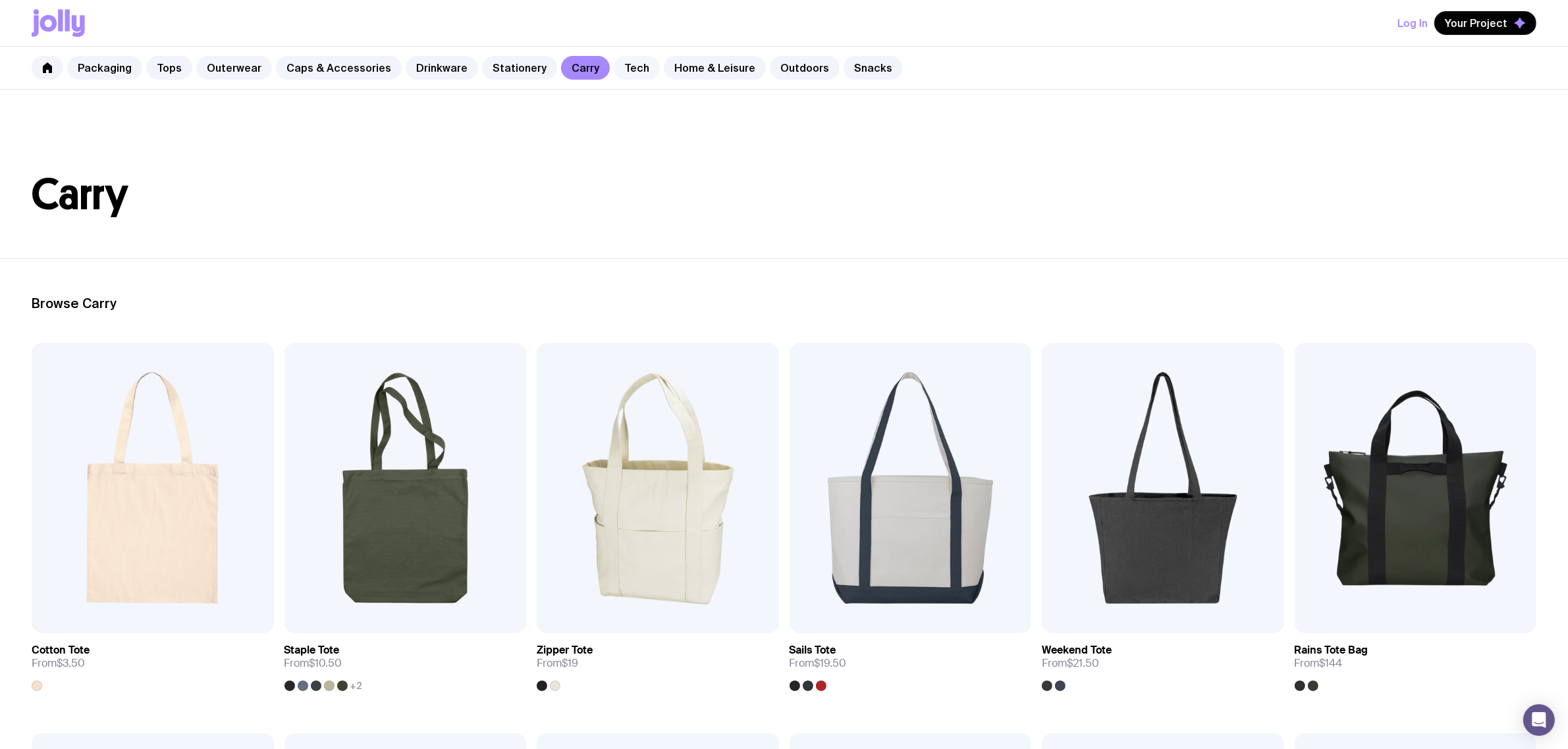
click at [621, 63] on link "Tech" at bounding box center [636, 68] width 46 height 23
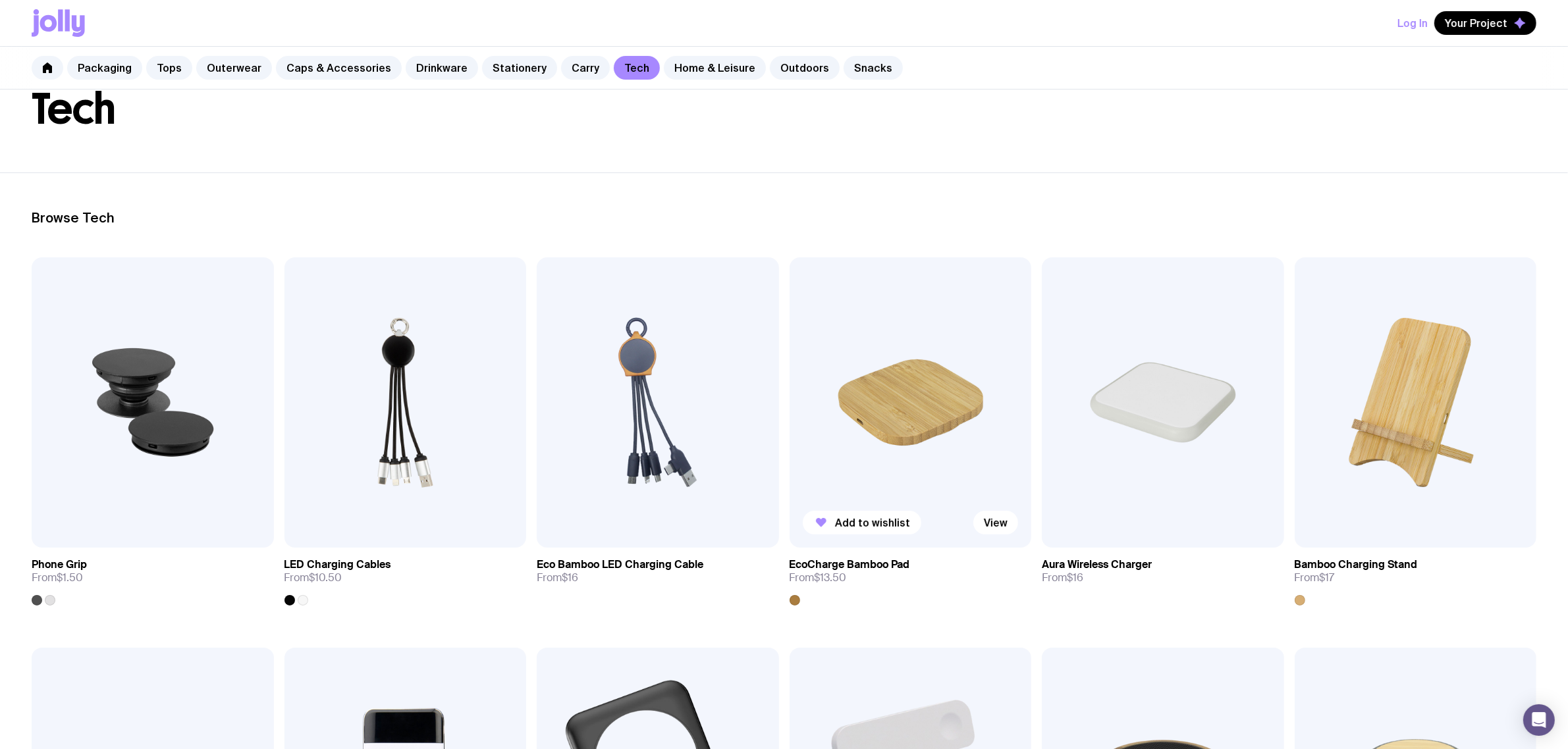
scroll to position [82, 0]
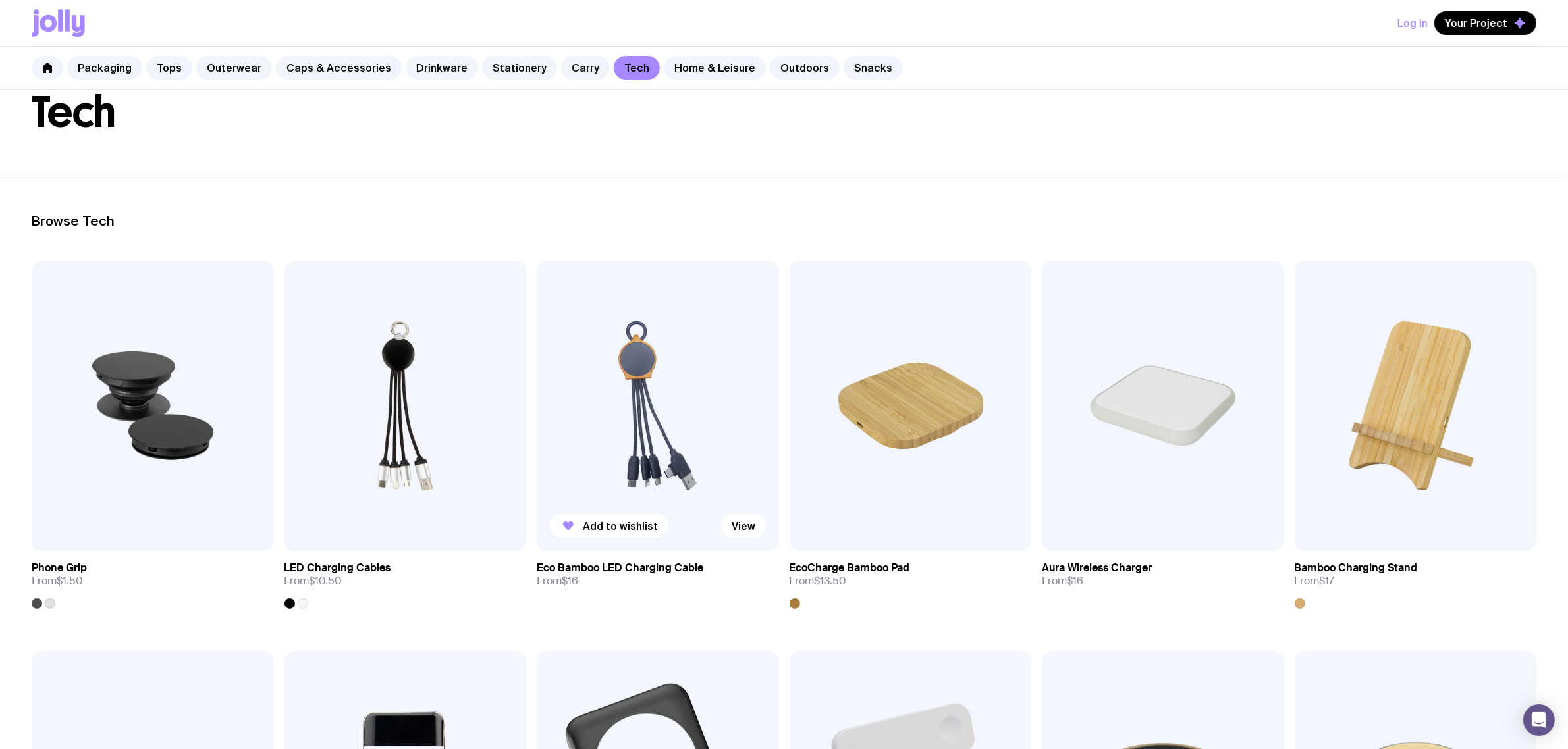
click at [611, 408] on img at bounding box center [658, 405] width 242 height 290
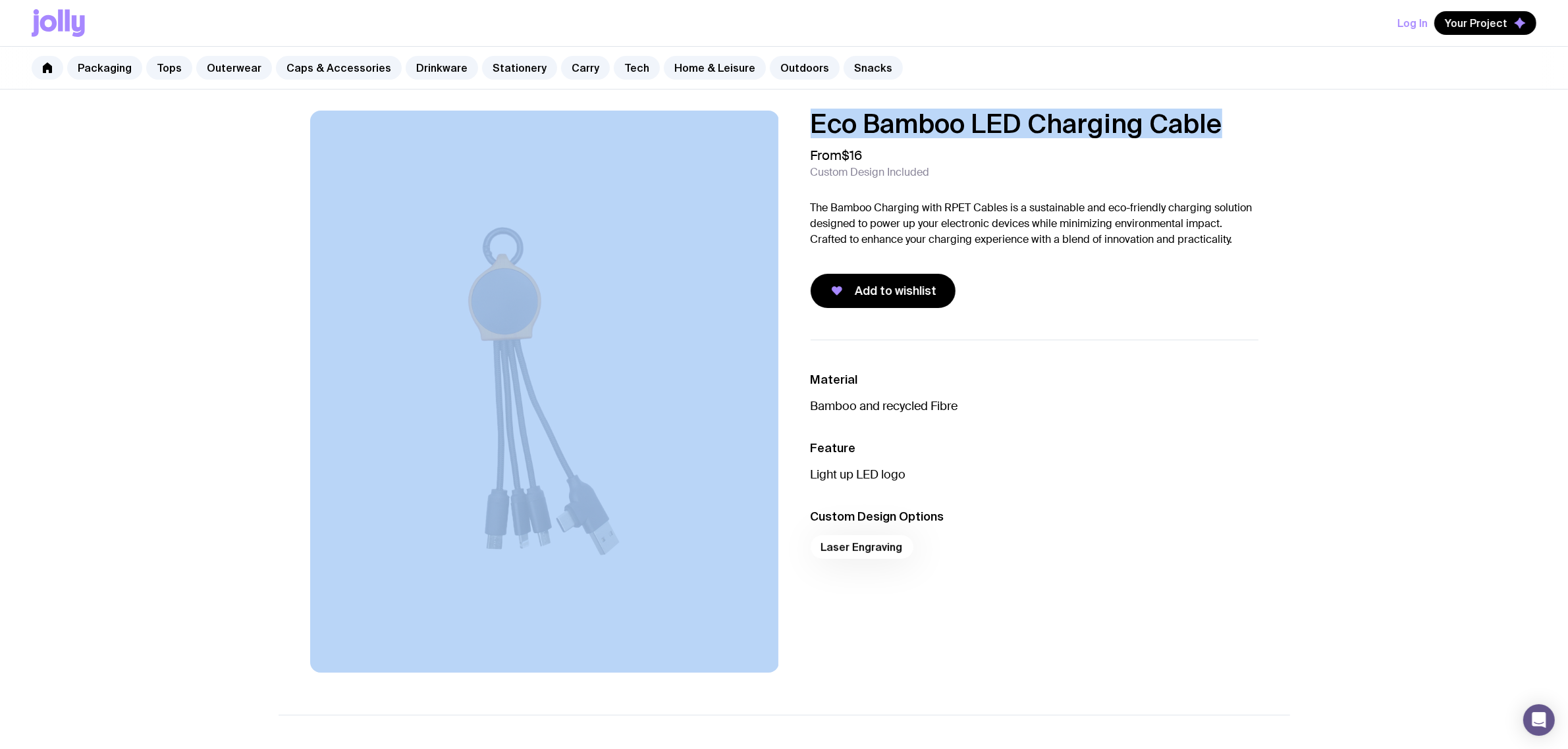
drag, startPoint x: 1217, startPoint y: 122, endPoint x: 777, endPoint y: 140, distance: 440.4
click at [769, 136] on div "Eco Bamboo LED Charging Cable From $16 Custom Design Included The Bamboo Chargi…" at bounding box center [784, 391] width 1011 height 562
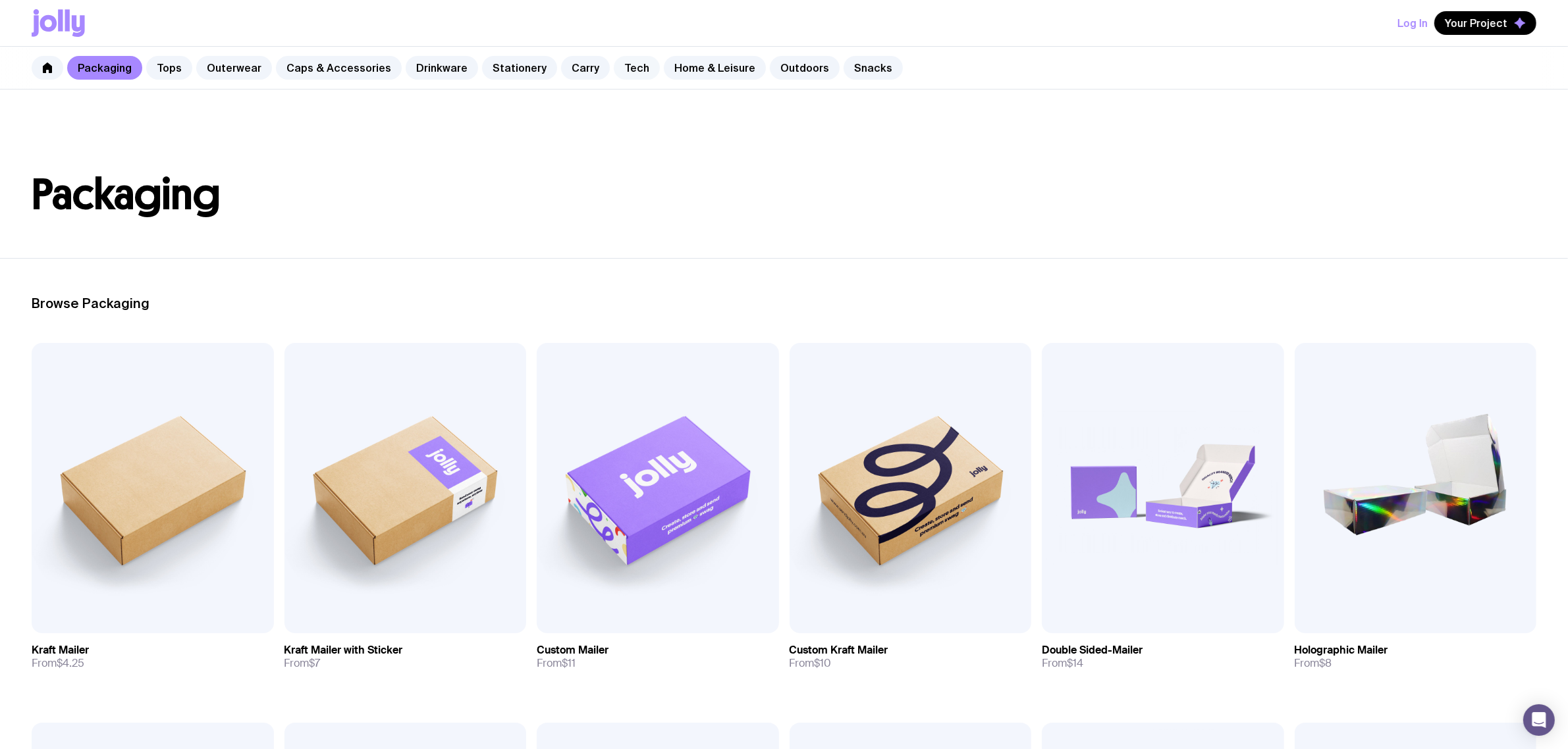
click at [614, 68] on link "Tech" at bounding box center [636, 68] width 46 height 23
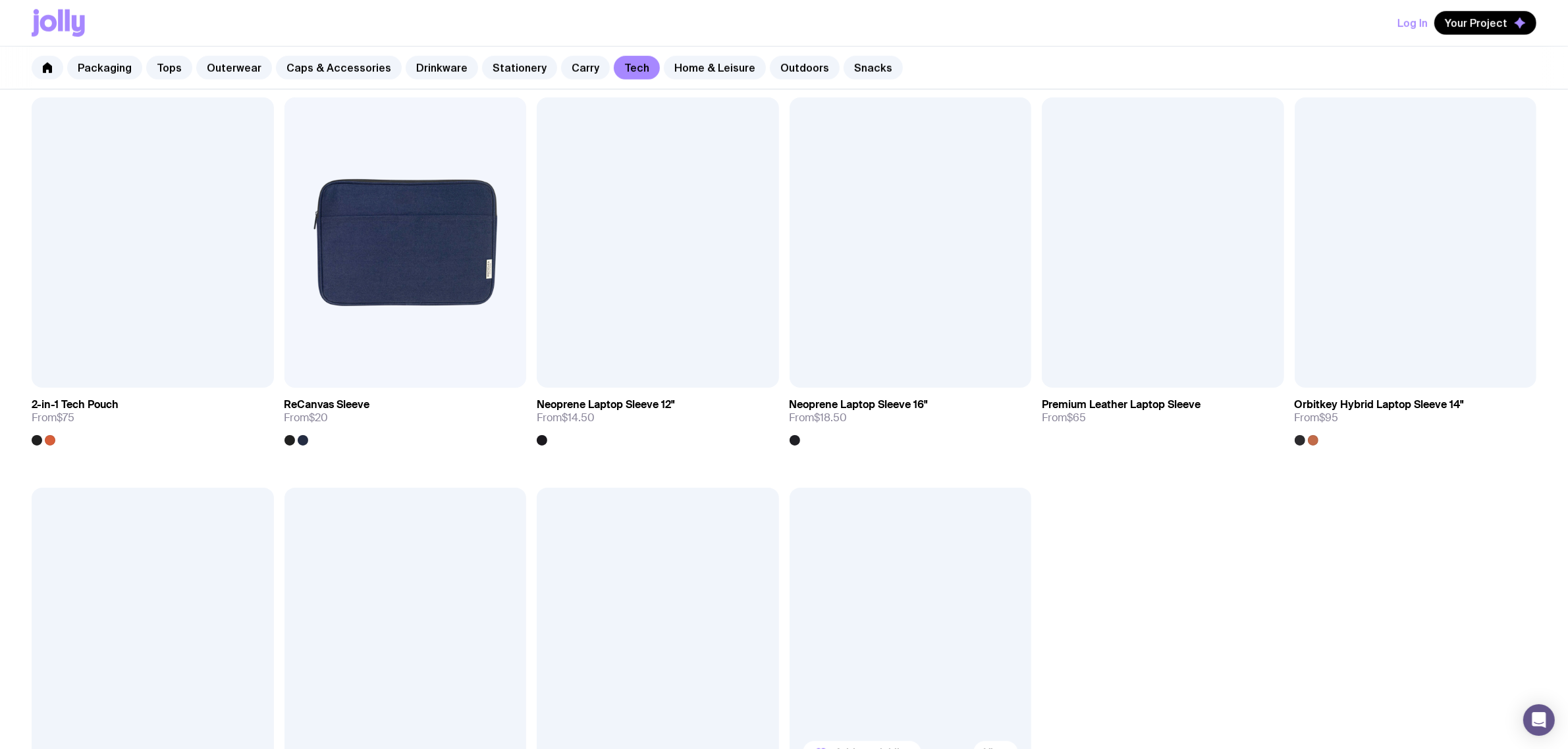
scroll to position [1563, 0]
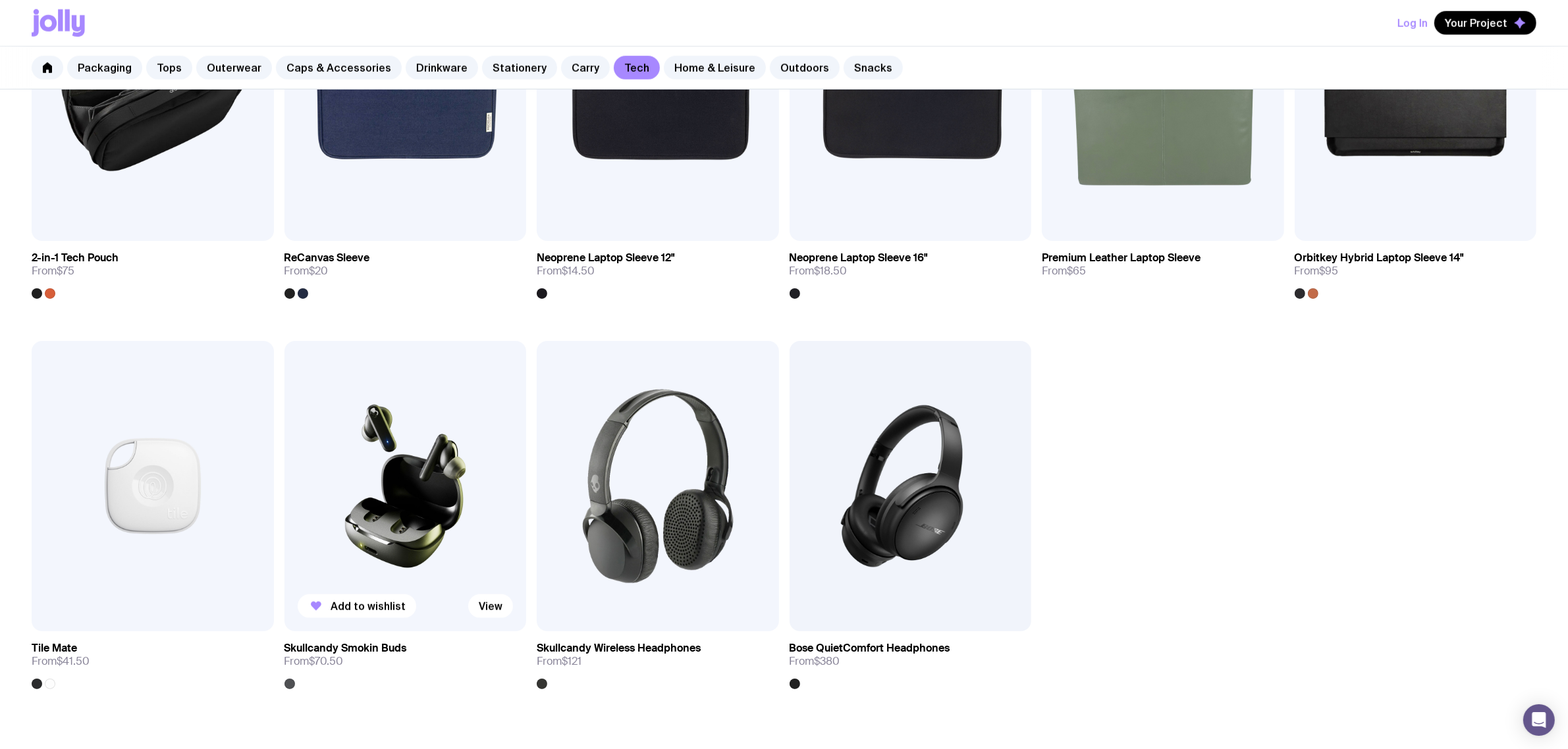
click at [425, 464] on img at bounding box center [406, 485] width 242 height 290
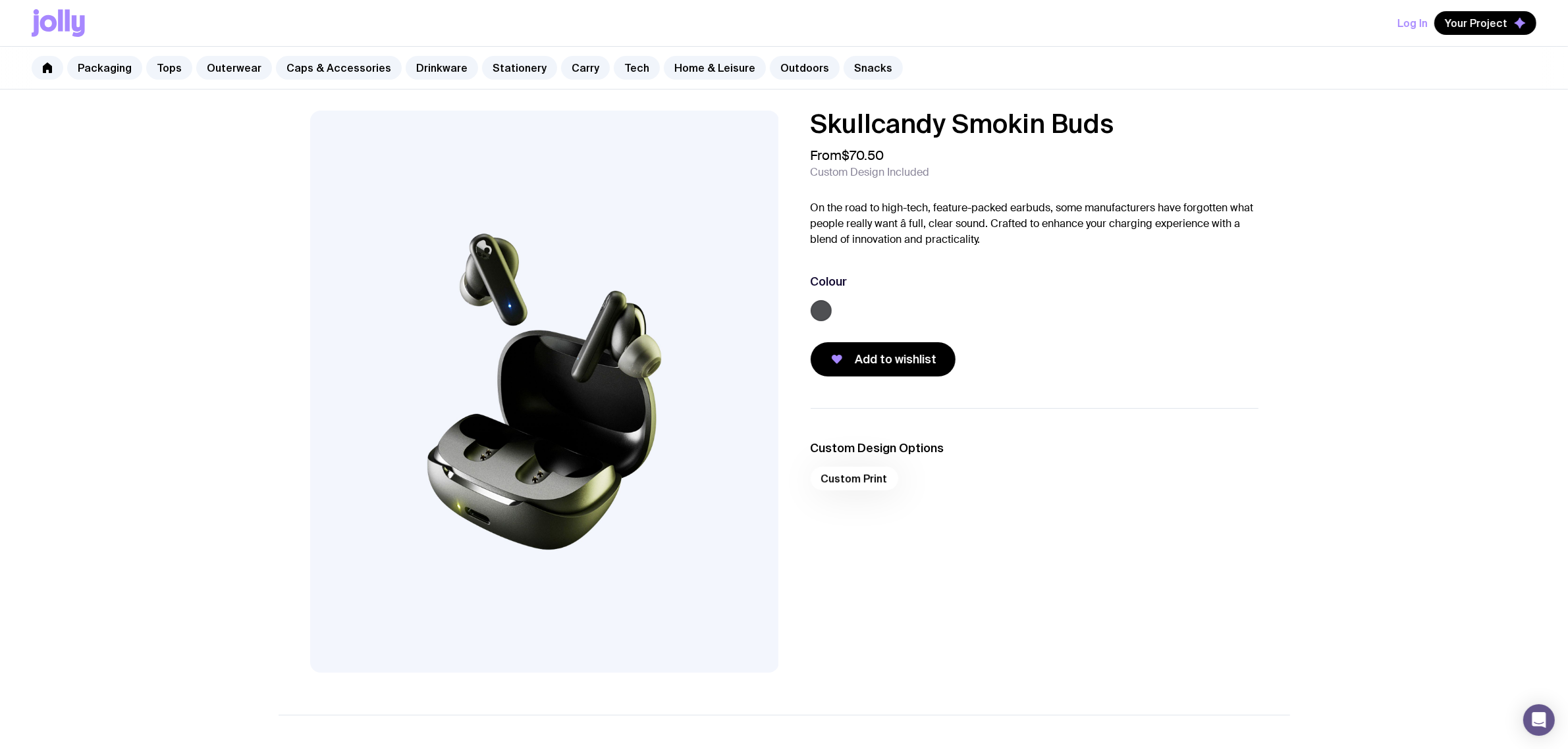
drag, startPoint x: 377, startPoint y: 8, endPoint x: 1119, endPoint y: 123, distance: 750.9
click at [1090, 76] on div "Packaging Tops Outerwear Caps & Accessories Drinkware Stationery Carry Tech Hom…" at bounding box center [784, 68] width 1568 height 43
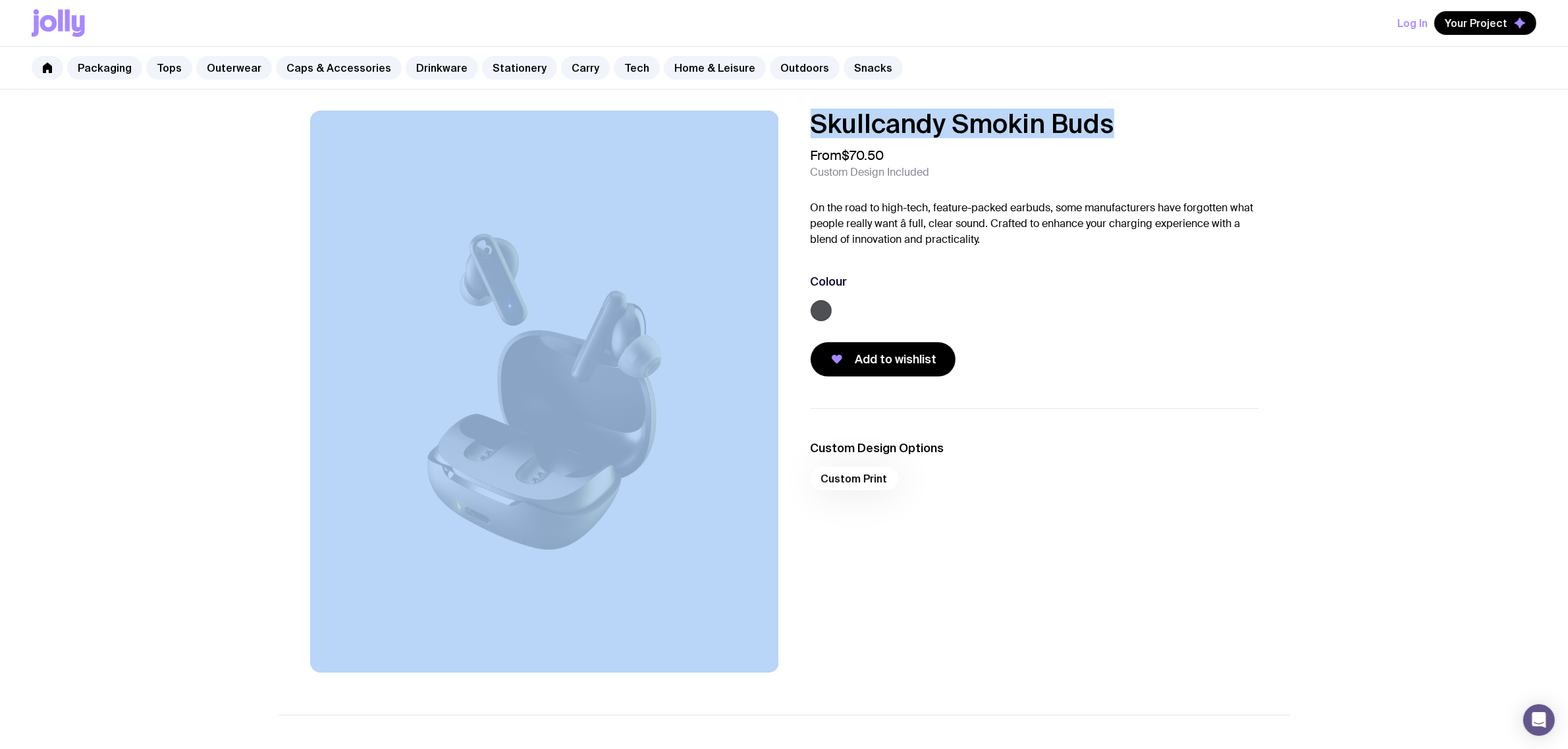
drag, startPoint x: 874, startPoint y: 116, endPoint x: 772, endPoint y: 112, distance: 102.1
click at [772, 112] on div "Skullcandy Smokin Buds From $70.50 Custom Design Included On the road to high-t…" at bounding box center [784, 632] width 1568 height 1086
copy div "Skullcandy Smokin Buds"
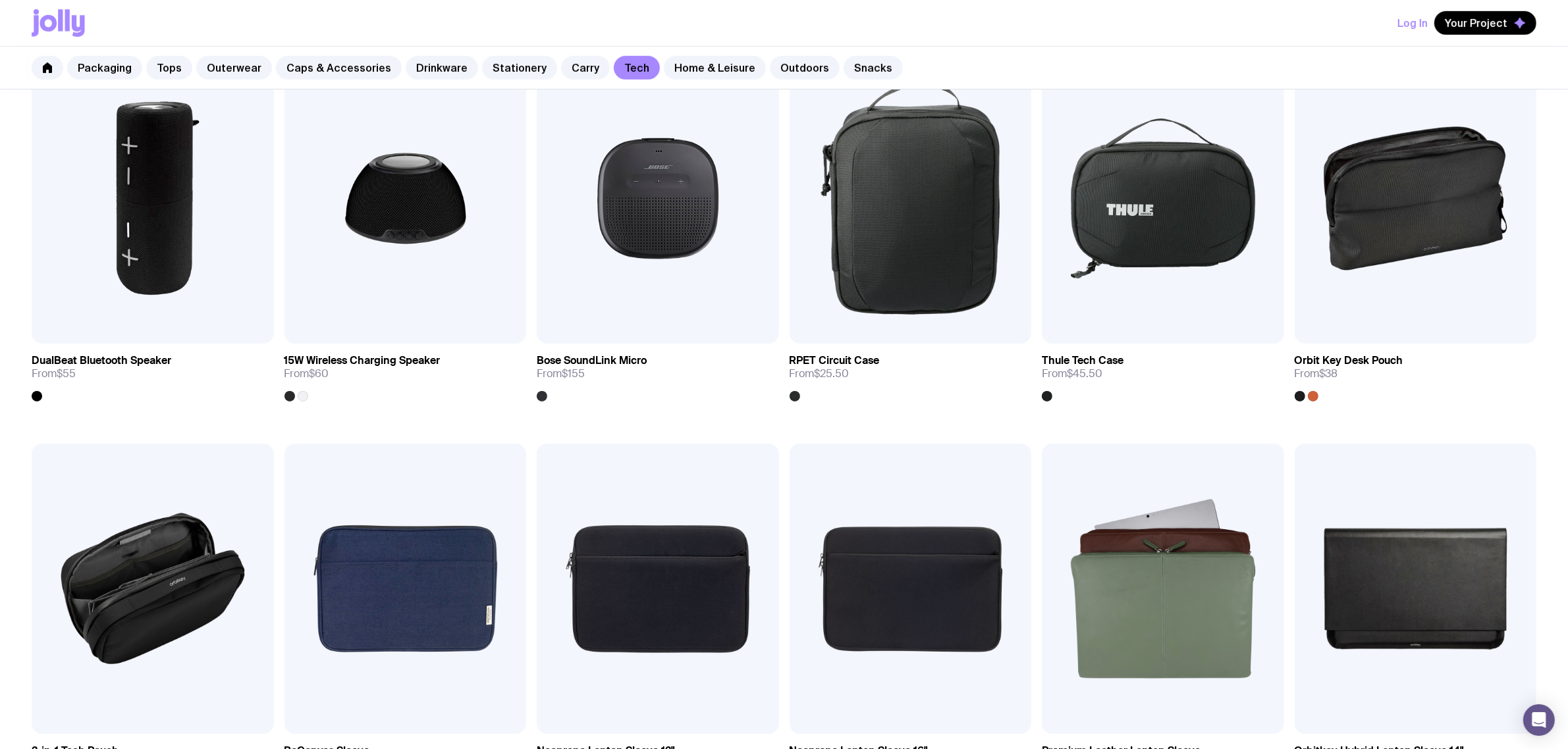
scroll to position [1068, 0]
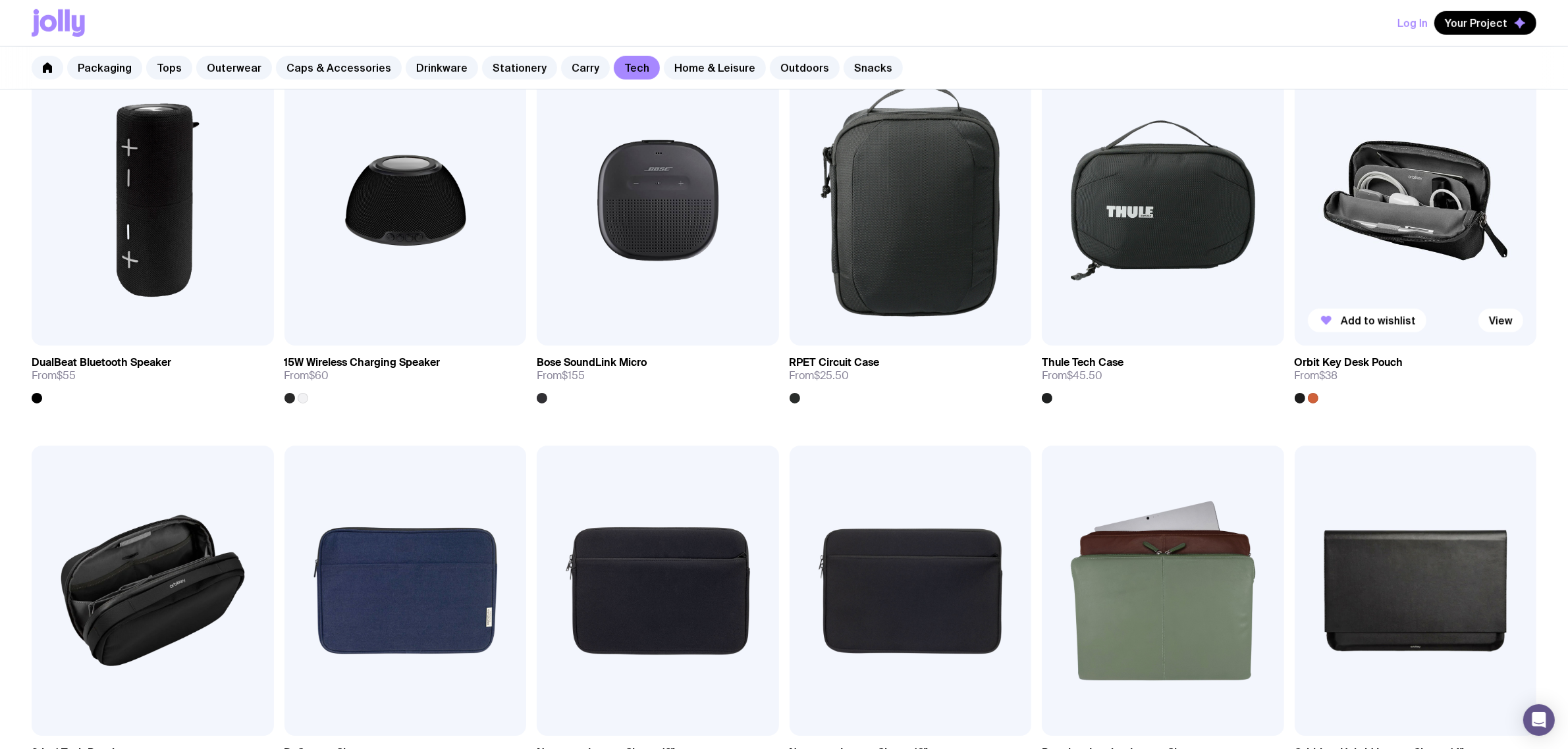
click at [1413, 191] on img at bounding box center [1416, 200] width 242 height 290
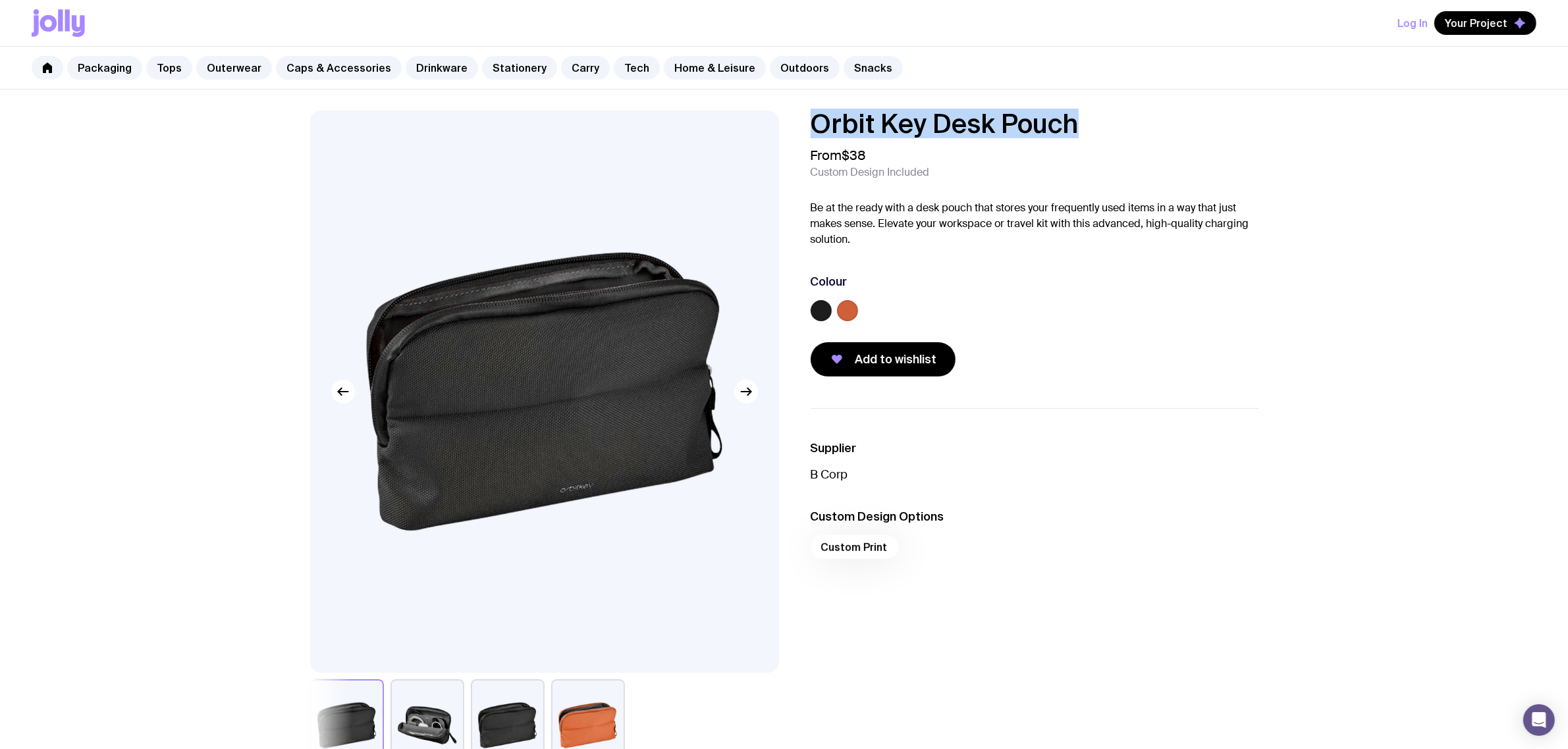
drag, startPoint x: 1088, startPoint y: 123, endPoint x: 751, endPoint y: 135, distance: 337.2
click at [751, 135] on div "Orbit Key Desk Pouch From $38 Custom Design Included Be at the ready with a des…" at bounding box center [784, 441] width 1011 height 661
copy h1 "Orbit Key Desk Pouch"
click at [629, 70] on link "Tech" at bounding box center [636, 68] width 46 height 23
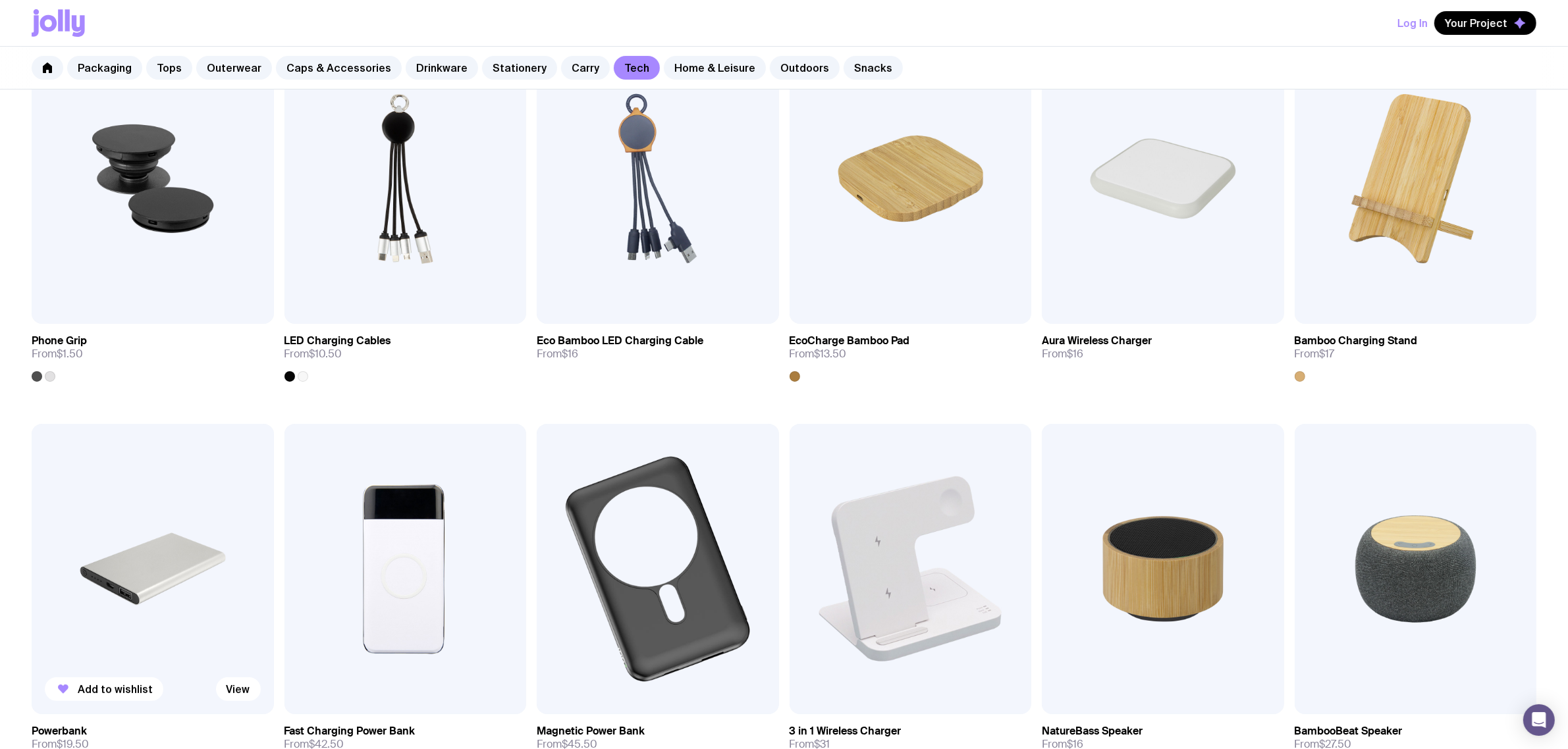
scroll to position [411, 0]
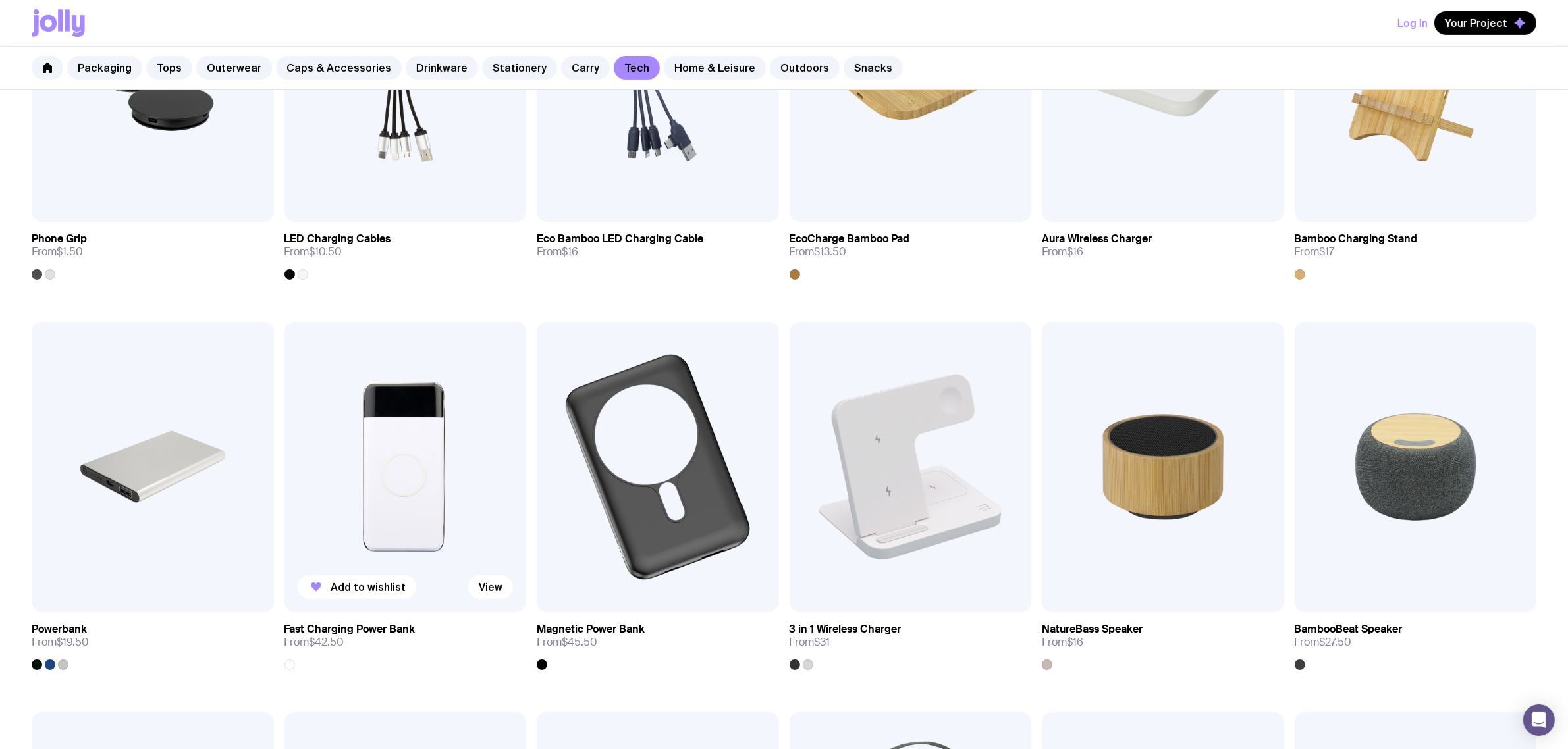
click at [372, 495] on img at bounding box center [406, 466] width 242 height 290
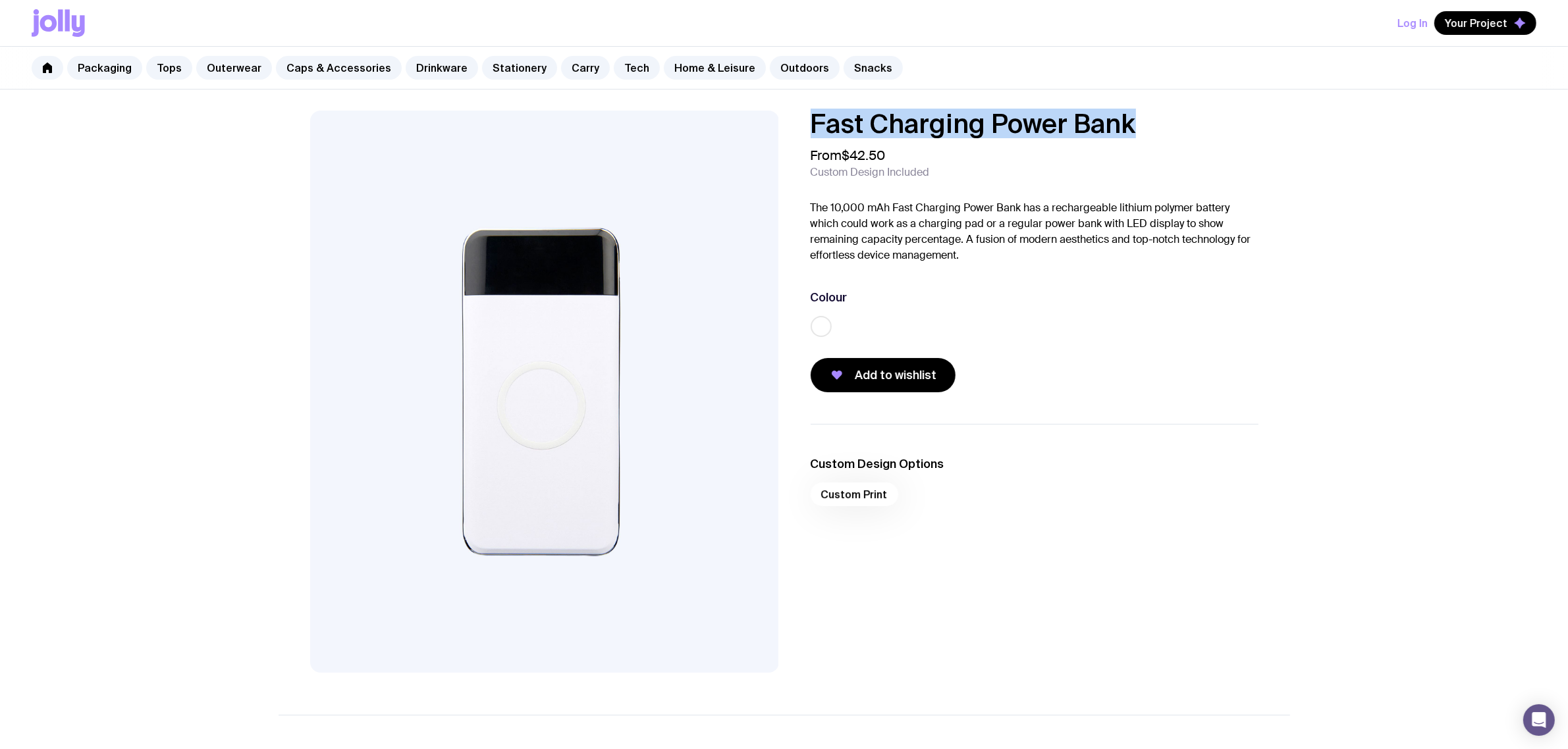
drag, startPoint x: 1149, startPoint y: 118, endPoint x: 784, endPoint y: 123, distance: 365.0
click at [784, 123] on div "Fast Charging Power Bank From $42.50 Custom Design Included The 10,000 mAh Fast…" at bounding box center [784, 391] width 1011 height 562
copy h1 "Fast Charging Power Bank"
click at [619, 67] on link "Tech" at bounding box center [636, 68] width 46 height 23
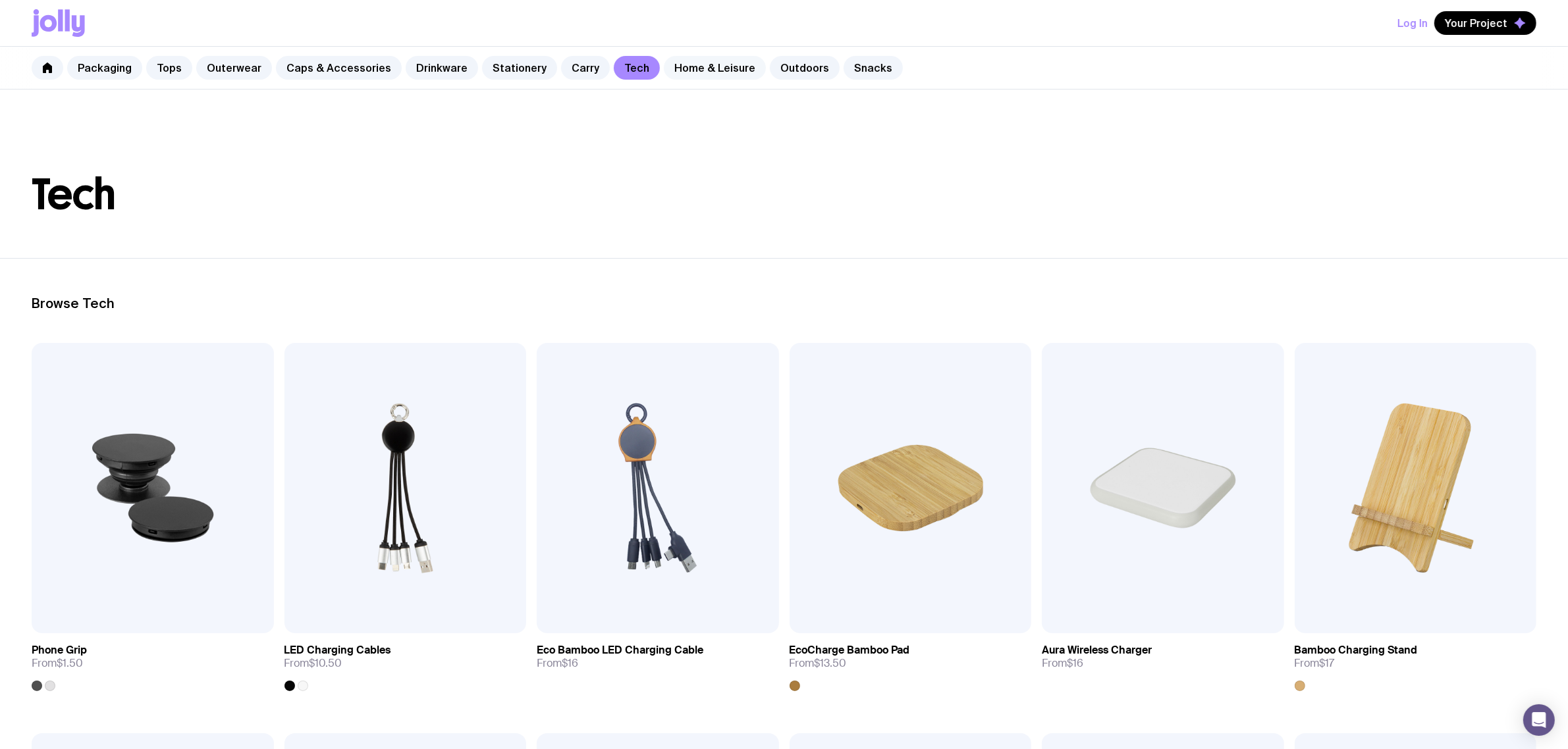
click at [698, 63] on link "Home & Leisure" at bounding box center [714, 68] width 102 height 23
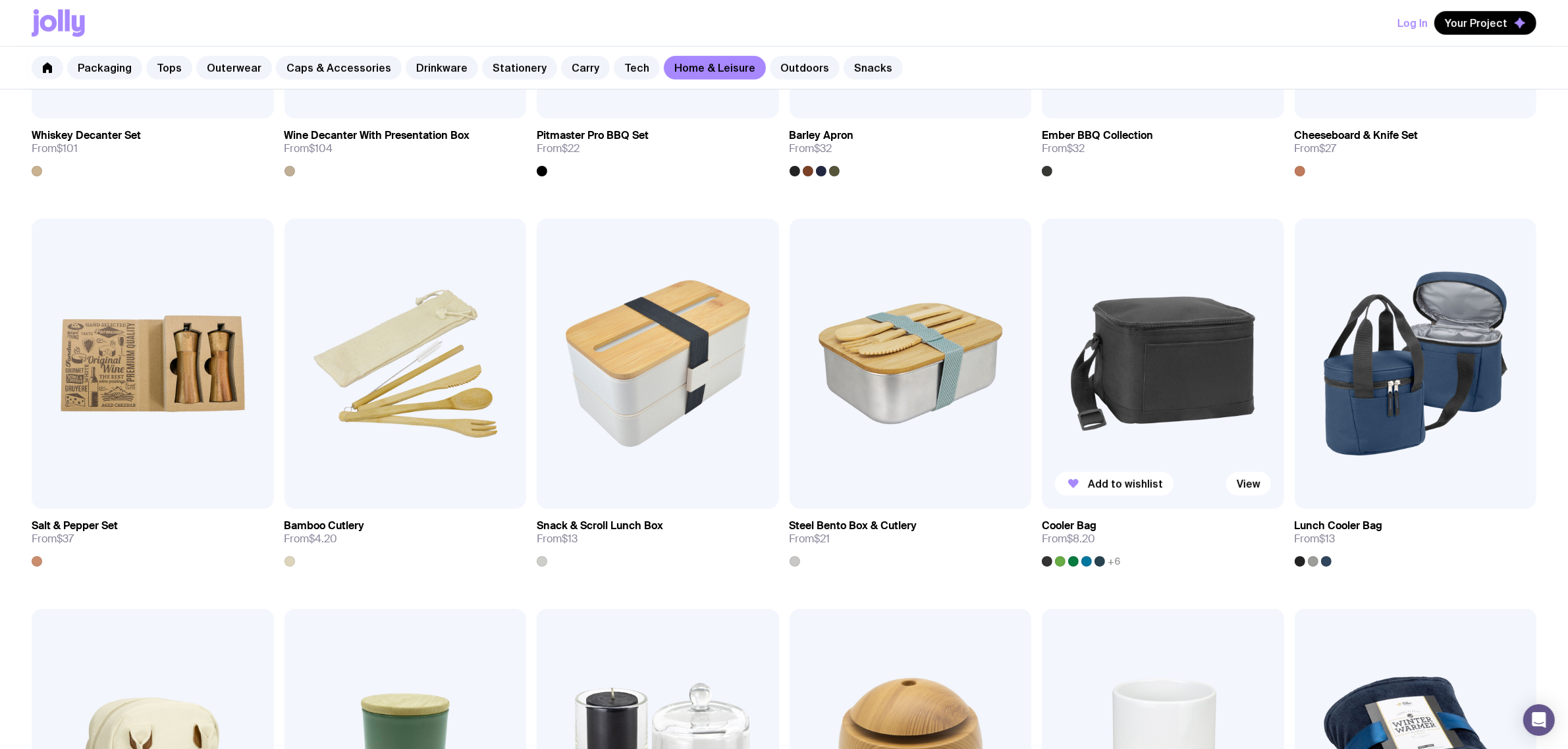
scroll to position [576, 0]
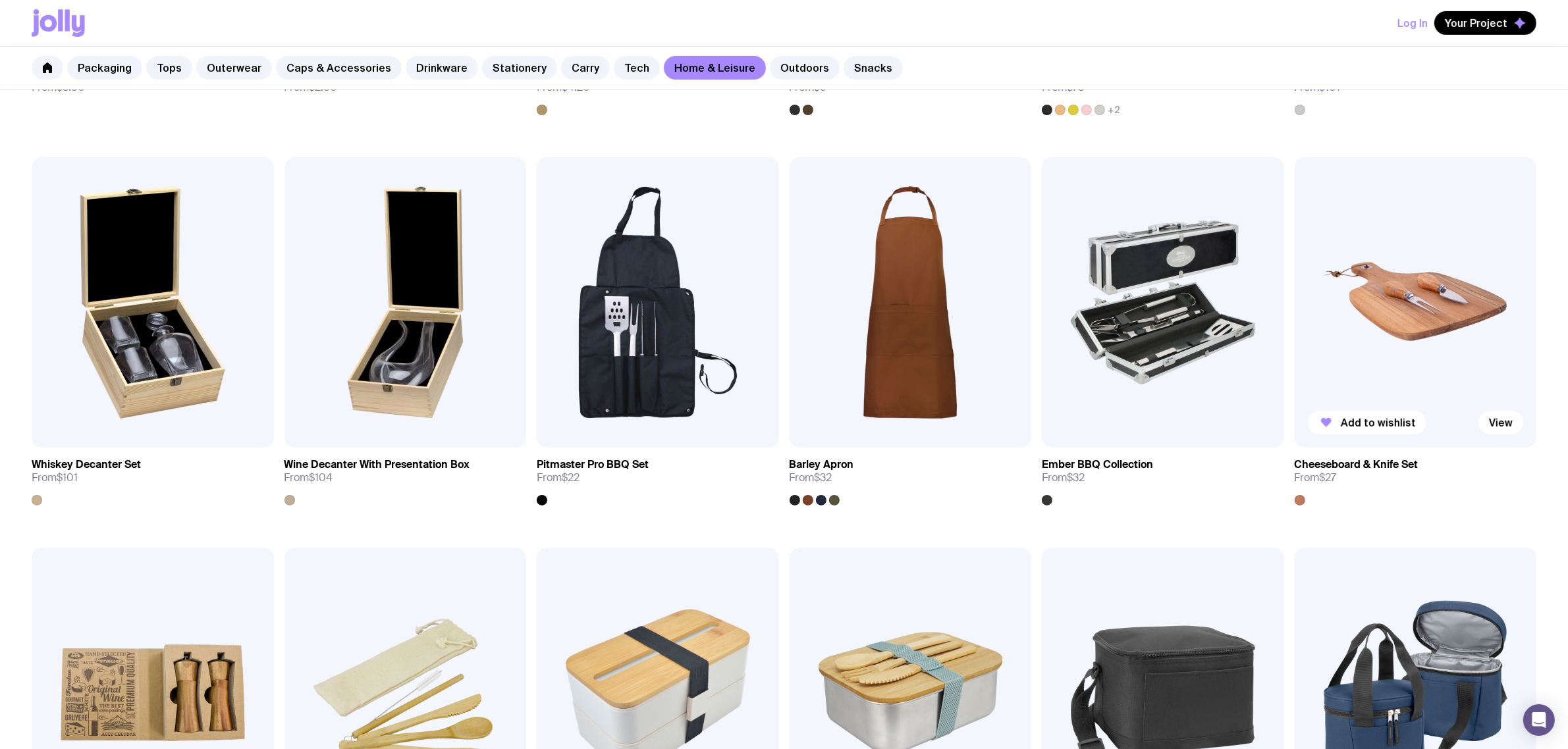
click at [1398, 325] on img at bounding box center [1416, 302] width 242 height 290
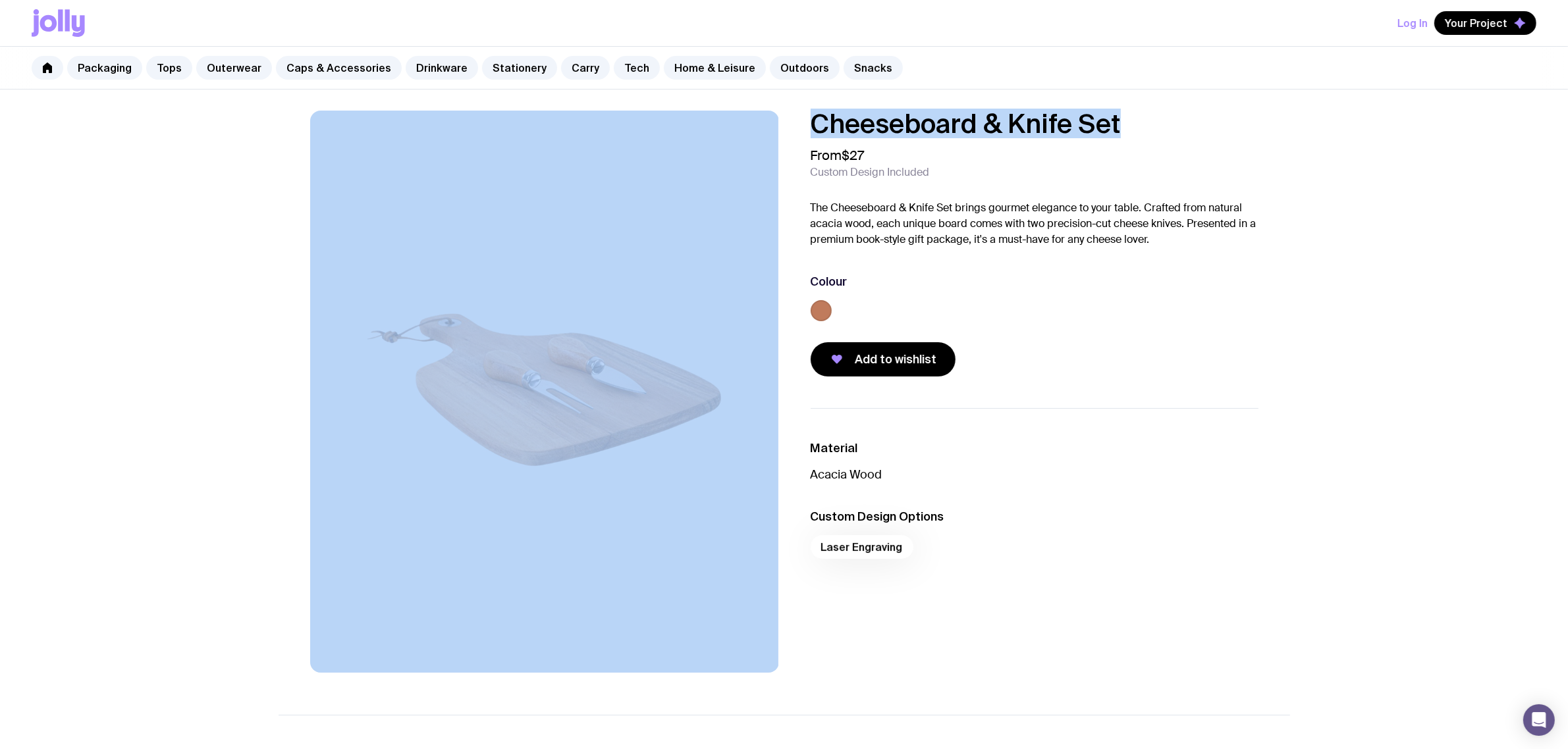
drag, startPoint x: 1134, startPoint y: 123, endPoint x: 702, endPoint y: 120, distance: 432.0
click at [700, 118] on div "Cheeseboard & Knife Set From $27 Custom Design Included The Cheeseboard & Knife…" at bounding box center [784, 391] width 1011 height 562
copy div "Cheeseboard & Knife Set"
click at [788, 73] on link "Outdoors" at bounding box center [805, 68] width 70 height 23
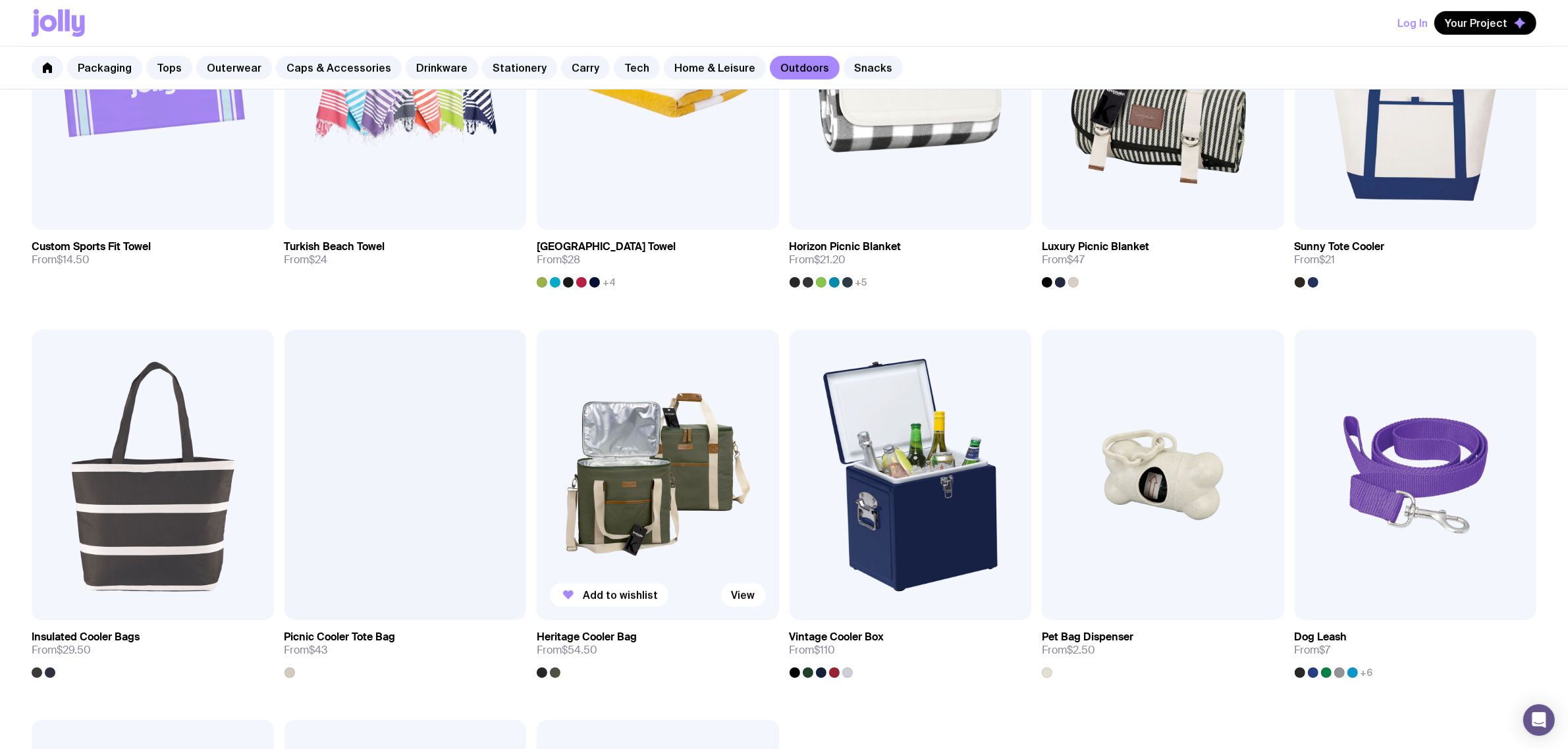
scroll to position [822, 0]
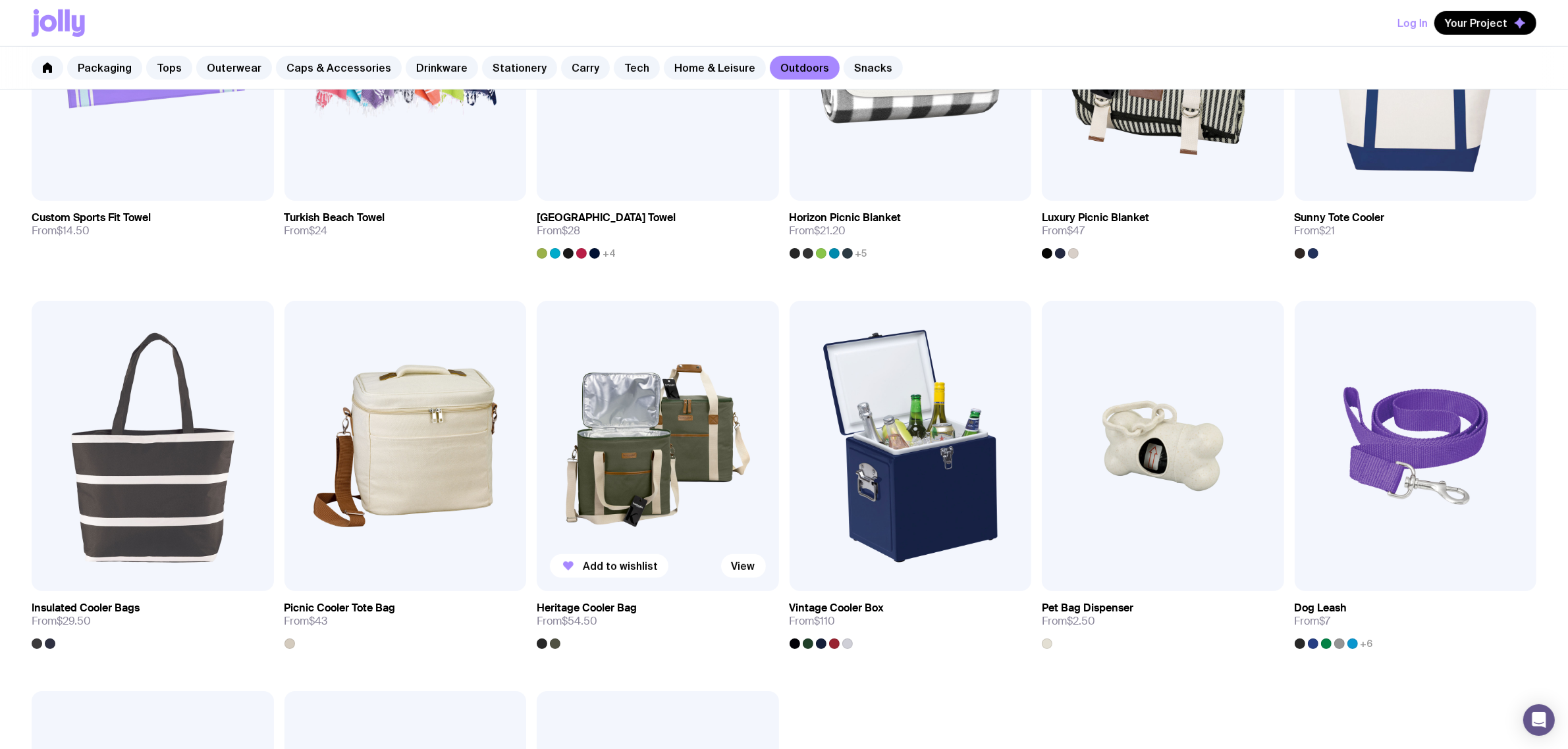
click at [597, 461] on img at bounding box center [658, 446] width 242 height 290
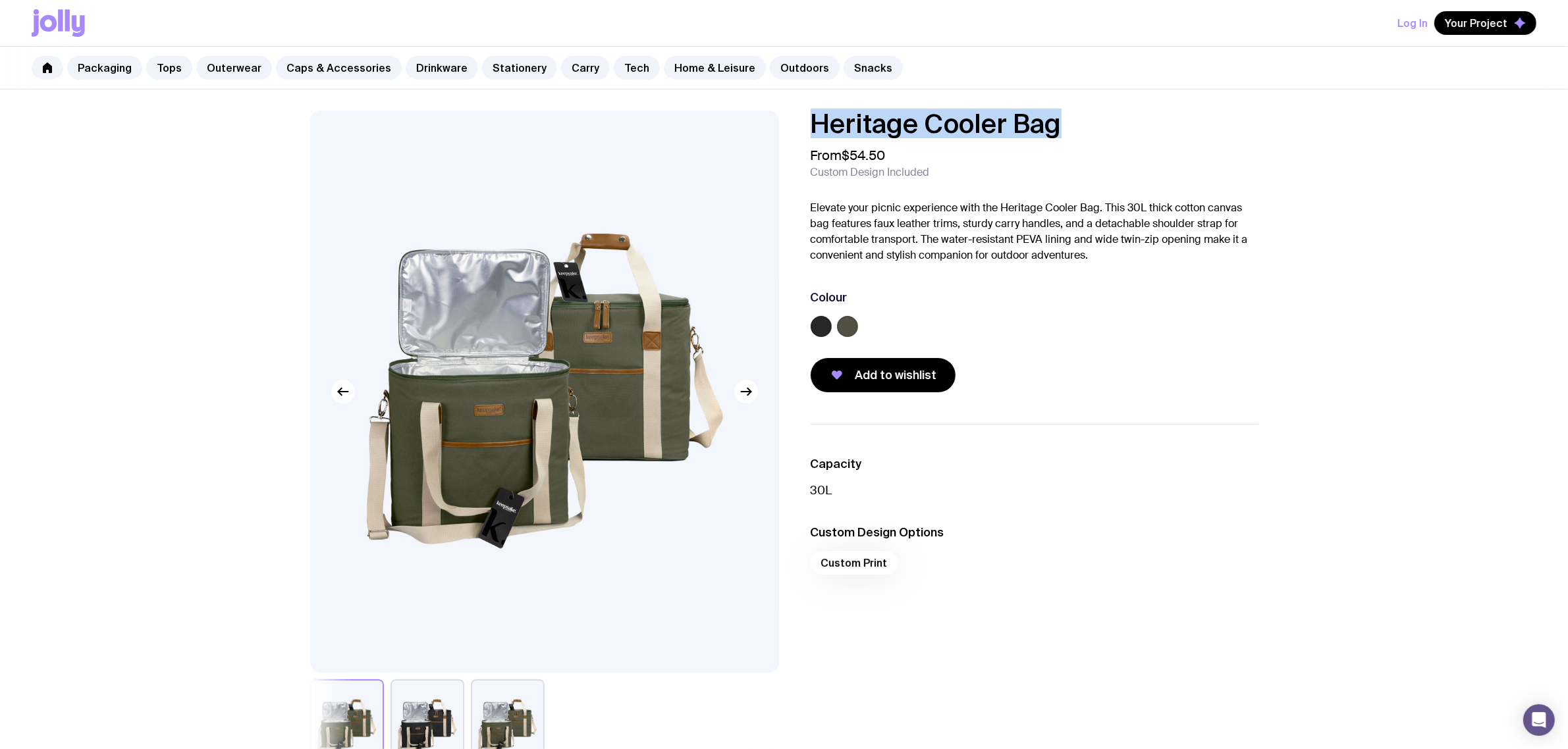
drag, startPoint x: 1087, startPoint y: 127, endPoint x: 739, endPoint y: 136, distance: 348.1
click at [739, 136] on div "Heritage Cooler Bag From $54.50 Custom Design Included Elevate your picnic expe…" at bounding box center [784, 441] width 1011 height 661
copy h1 "Heritage Cooler Bag"
click at [624, 67] on link "Tech" at bounding box center [636, 68] width 46 height 23
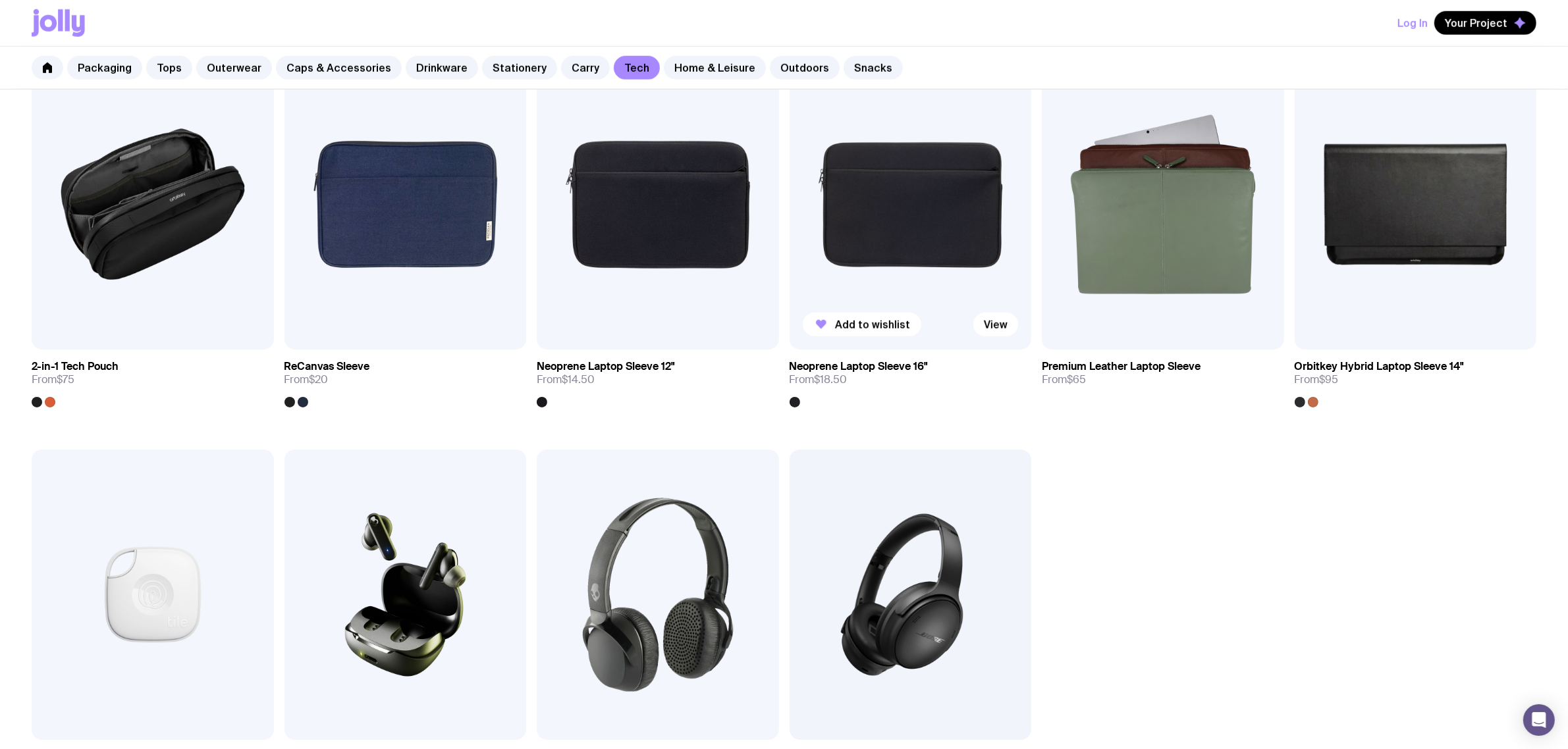
scroll to position [1563, 0]
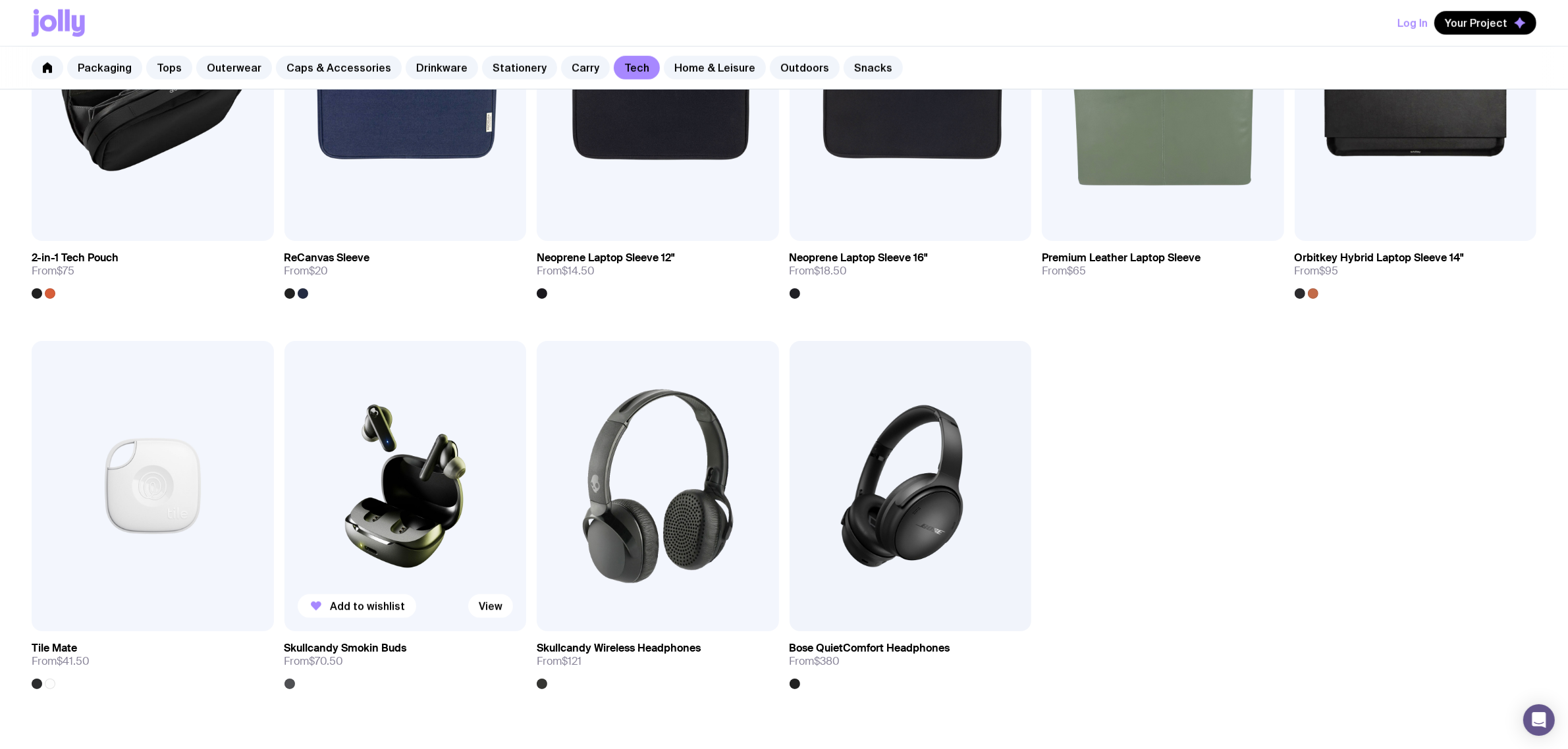
click at [423, 503] on img at bounding box center [406, 485] width 242 height 290
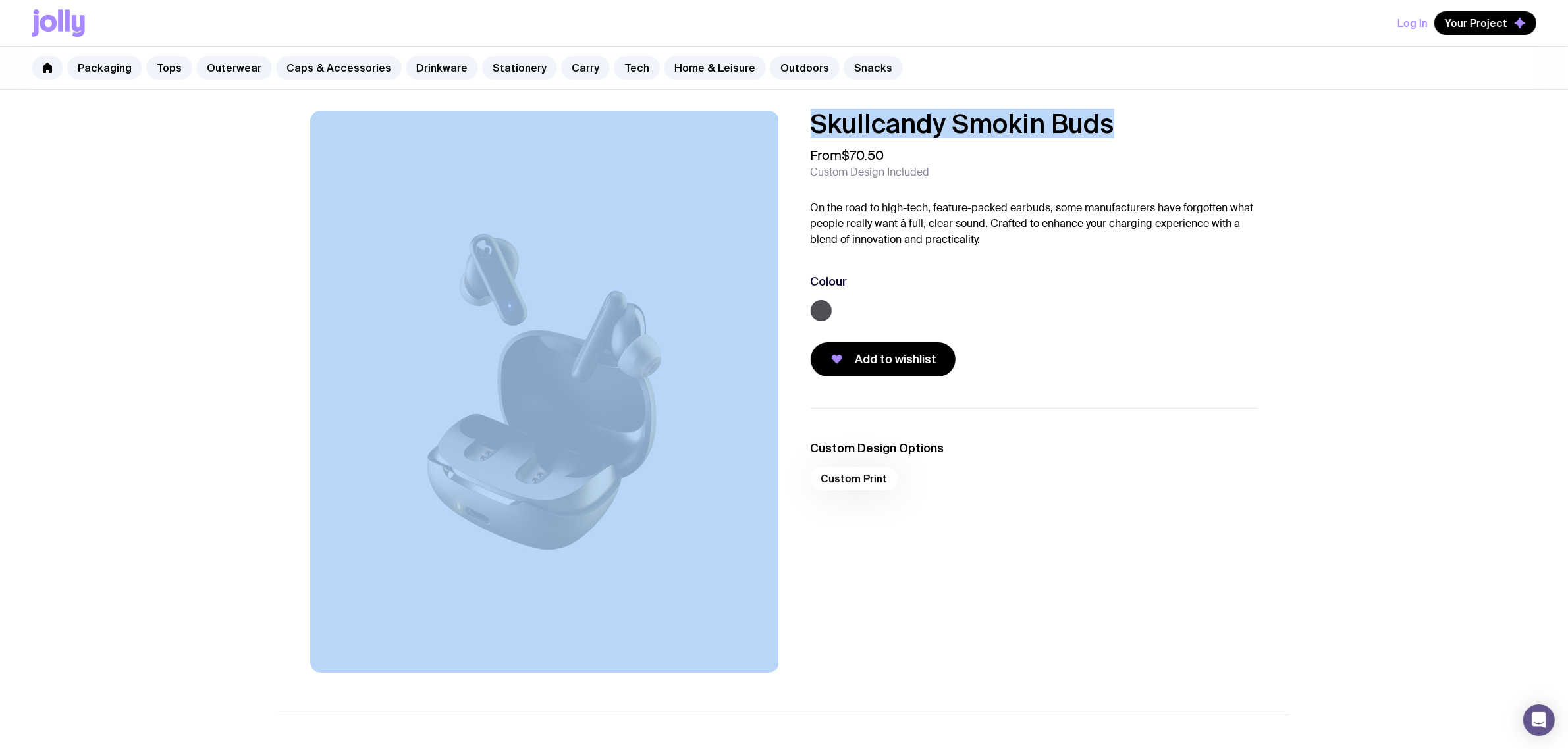
drag, startPoint x: 1131, startPoint y: 112, endPoint x: 755, endPoint y: 142, distance: 377.2
click at [755, 142] on div "Skullcandy Smokin Buds From $70.50 Custom Design Included On the road to high-t…" at bounding box center [784, 391] width 1011 height 562
copy div "Skullcandy Smokin Buds"
click at [218, 69] on link "Outerwear" at bounding box center [234, 68] width 76 height 23
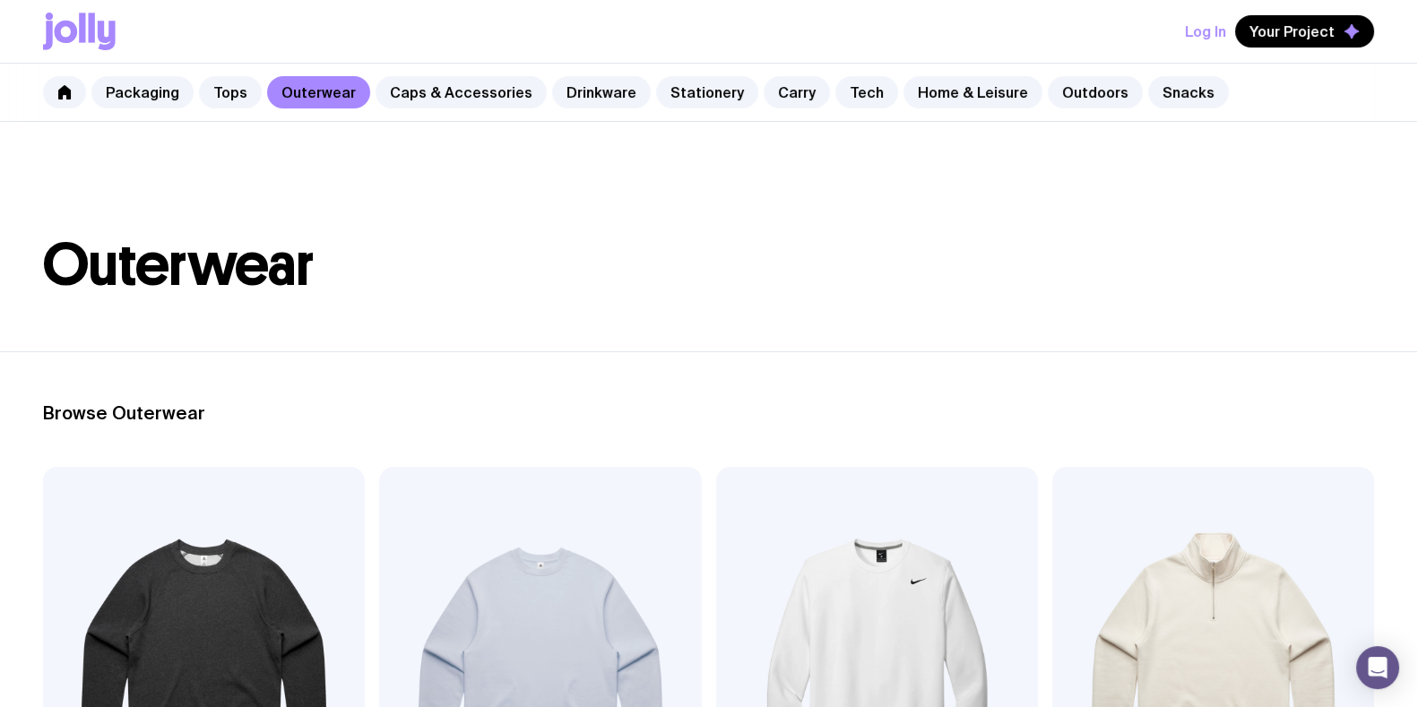
click at [887, 221] on header "Outerwear" at bounding box center [708, 236] width 1417 height 229
